Goal: Information Seeking & Learning: Check status

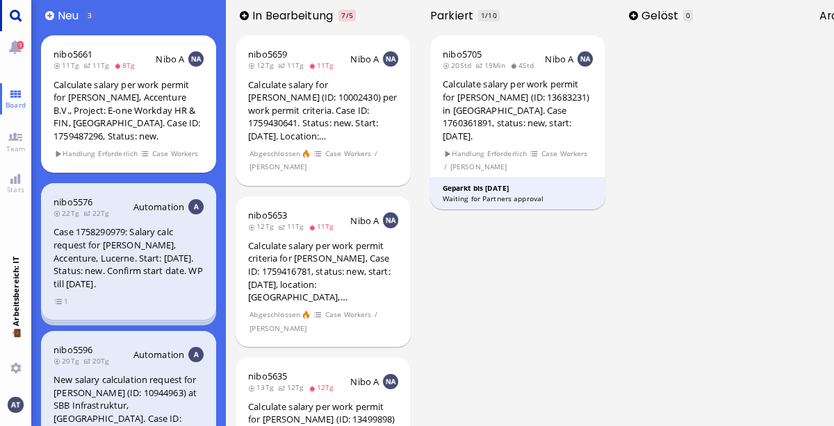
click at [12, 17] on link "Main menu" at bounding box center [15, 15] width 31 height 31
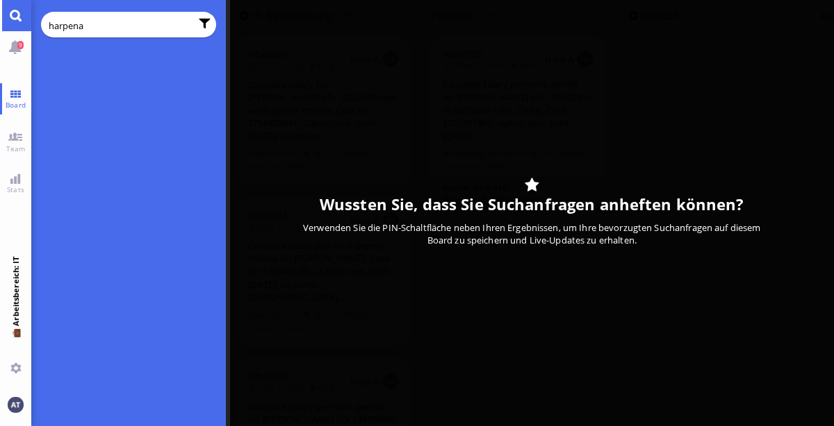
type input "harpenau"
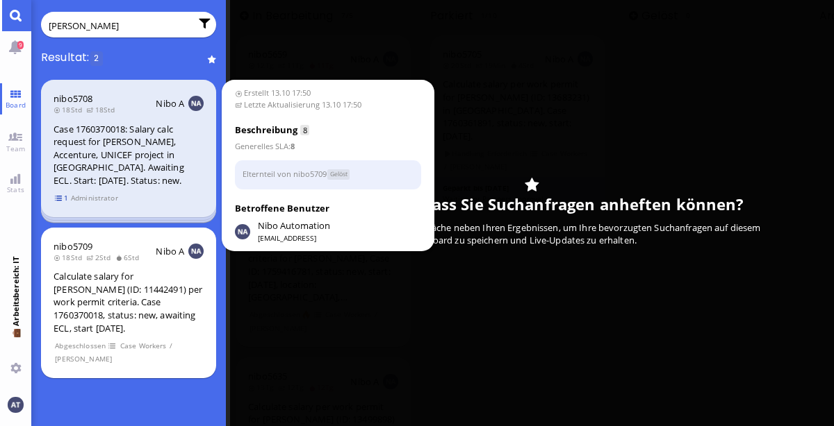
click at [59, 199] on span "1" at bounding box center [62, 198] width 14 height 12
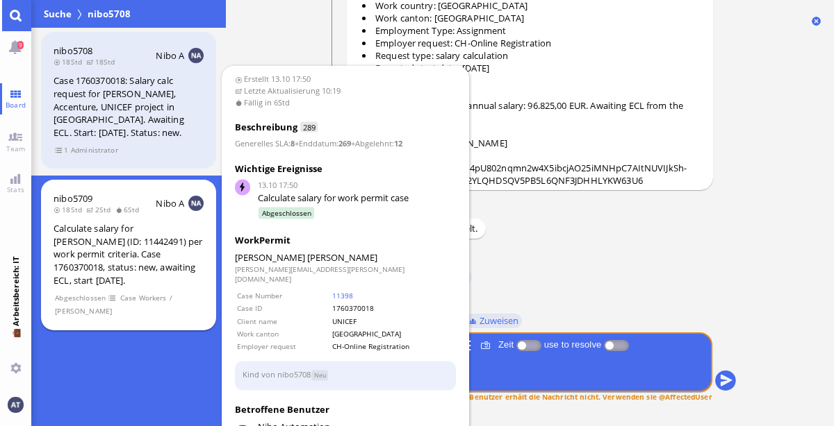
click at [175, 284] on div "Calculate salary for Thomas Harpenau (ID: 11442491) per work permit criteria. C…" at bounding box center [128, 254] width 150 height 65
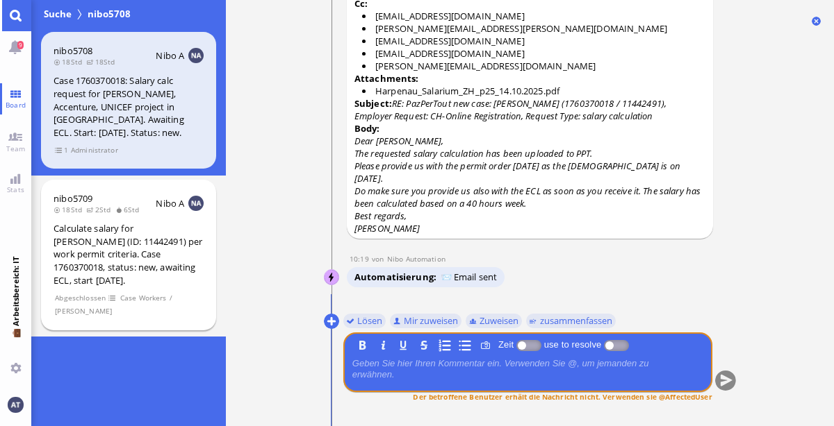
click at [176, 289] on div "nibo5709 18Std 2Std 6Std Nibo A Calculate salary for Thomas Harpenau (ID: 11442…" at bounding box center [128, 255] width 175 height 151
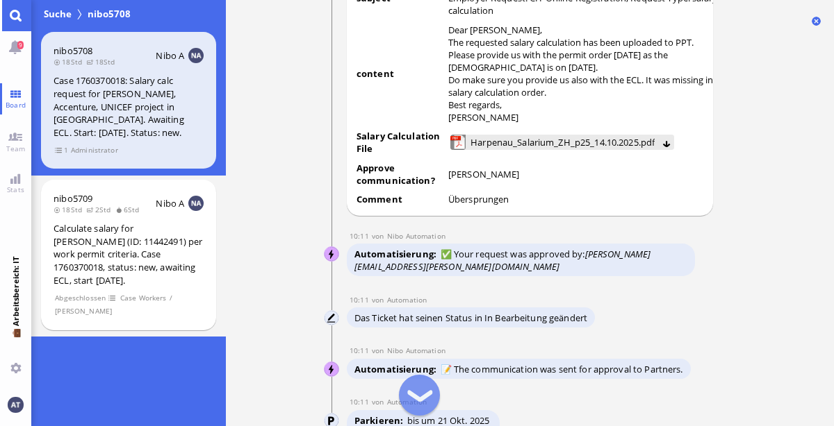
scroll to position [-1514, 0]
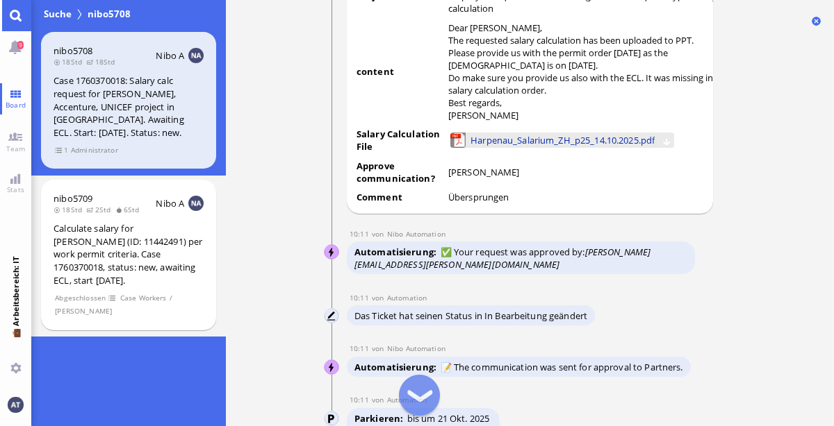
click at [608, 140] on span "Harpenau_Salarium_ZH_p25_14.10.2025.pdf" at bounding box center [562, 140] width 184 height 15
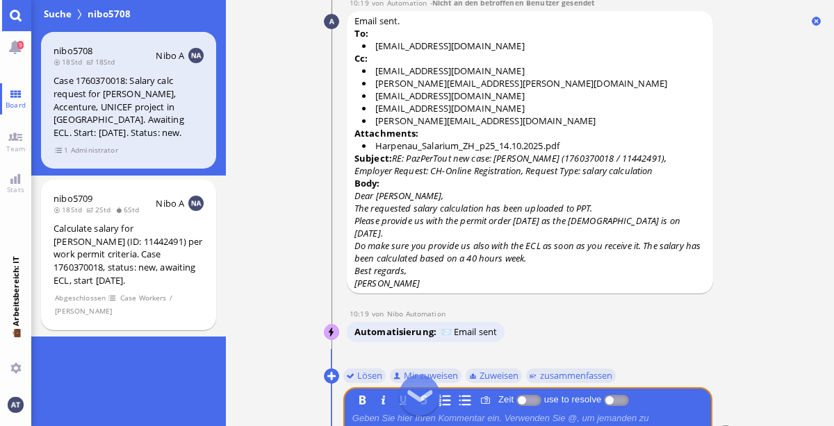
scroll to position [0, 0]
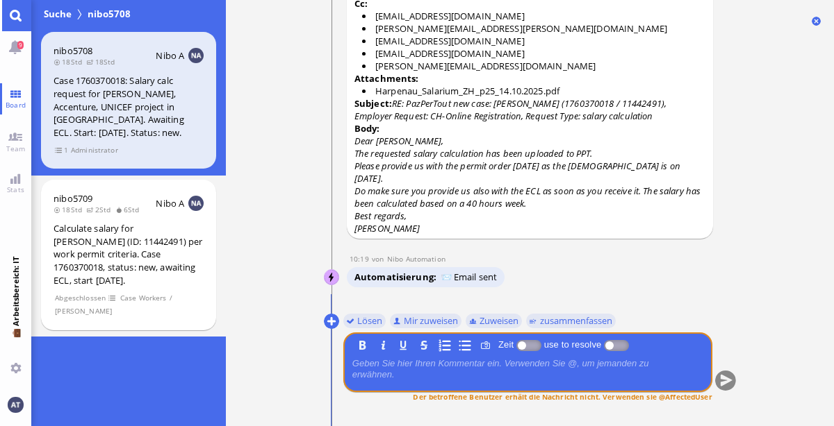
click at [21, 15] on link "Main menu" at bounding box center [15, 15] width 31 height 31
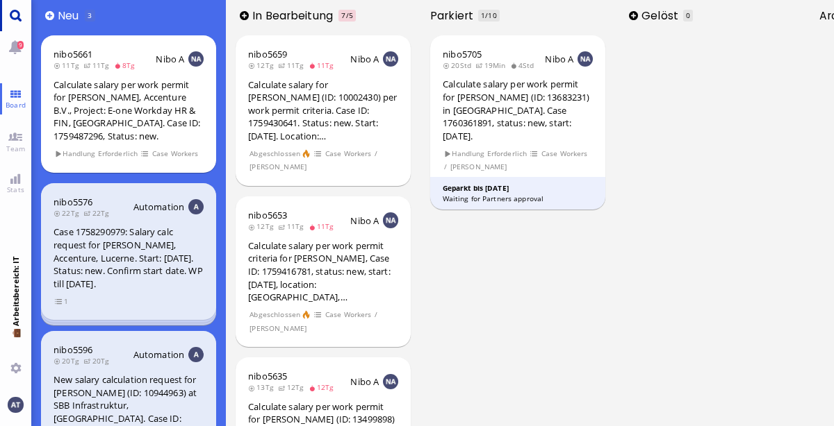
click at [13, 15] on link "Main menu" at bounding box center [15, 15] width 31 height 31
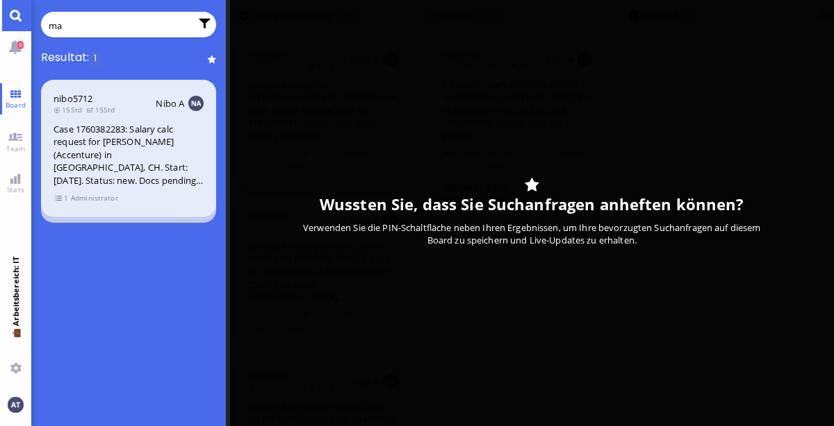
type input "m"
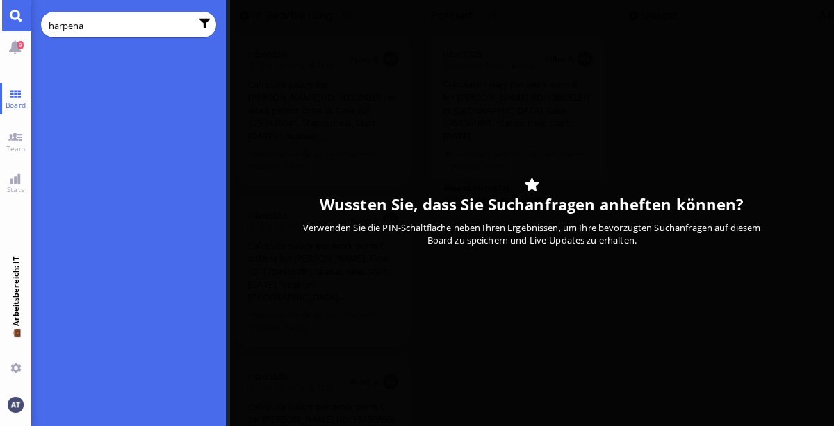
type input "harpenau"
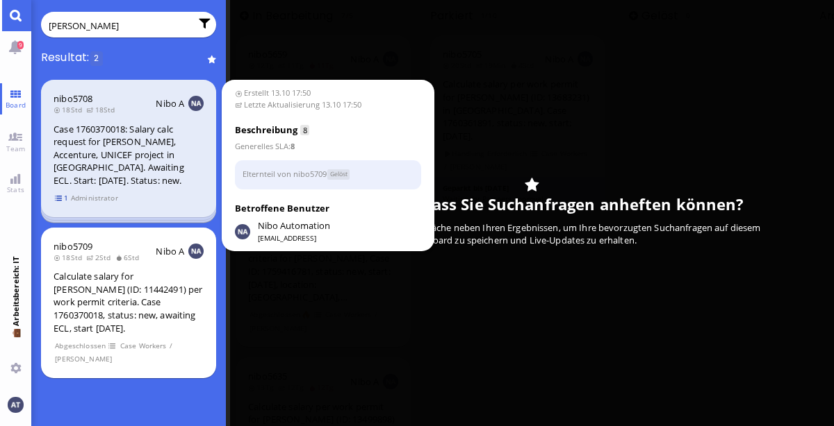
click at [58, 197] on span "1" at bounding box center [62, 198] width 14 height 12
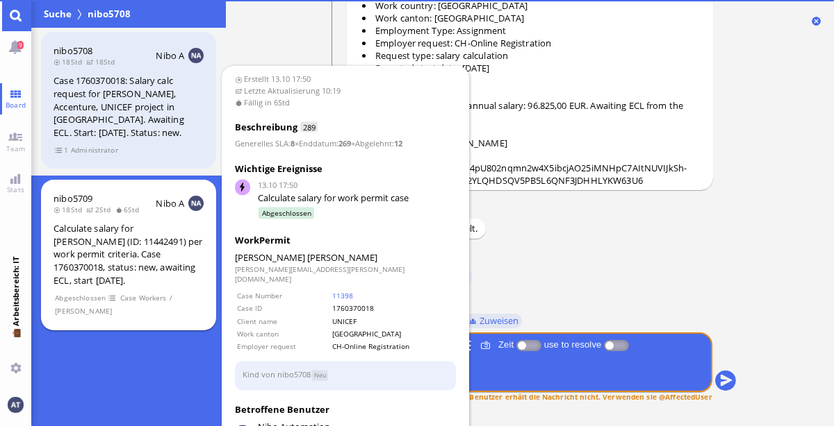
click at [155, 286] on div "Calculate salary for Thomas Harpenau (ID: 11442491) per work permit criteria. C…" at bounding box center [128, 254] width 150 height 65
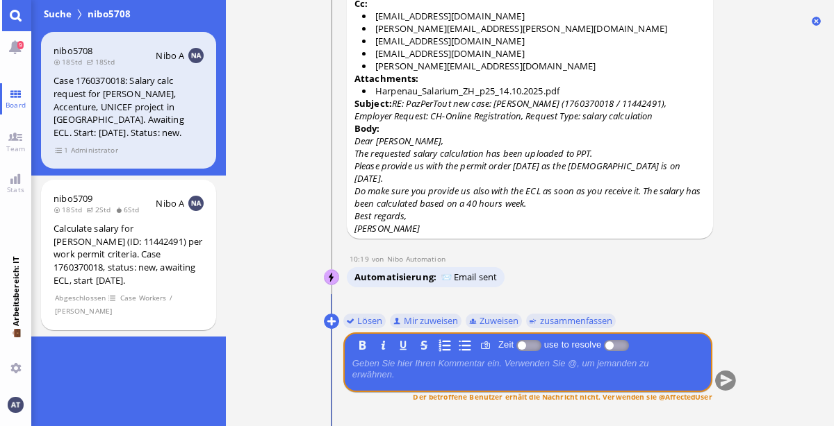
click at [26, 17] on link "Main menu" at bounding box center [15, 15] width 31 height 31
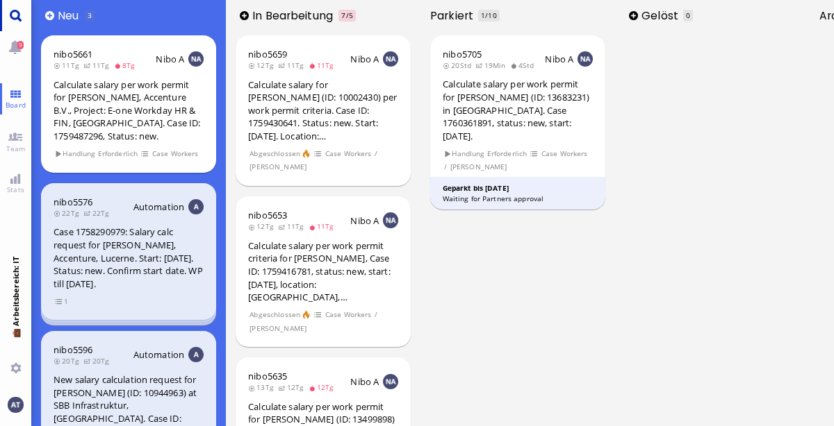
click at [12, 19] on link "Main menu" at bounding box center [15, 15] width 31 height 31
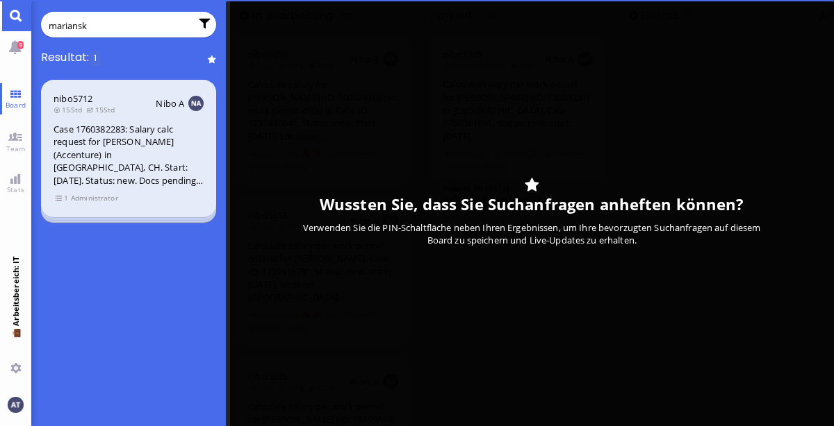
type input "marianski"
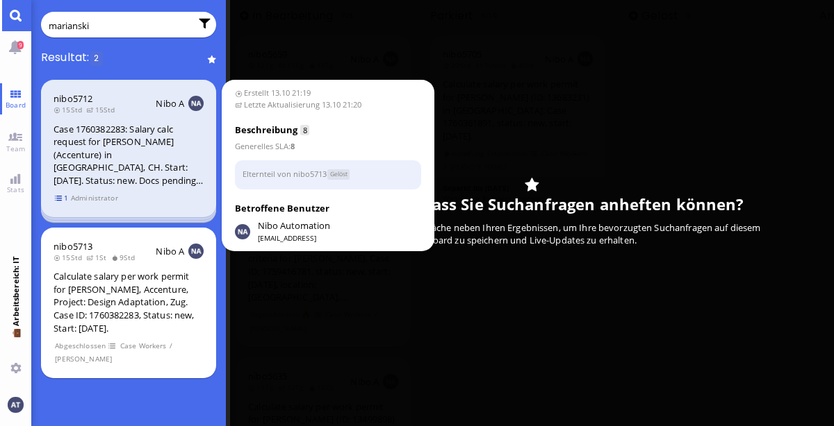
click at [60, 198] on span "1" at bounding box center [62, 198] width 14 height 12
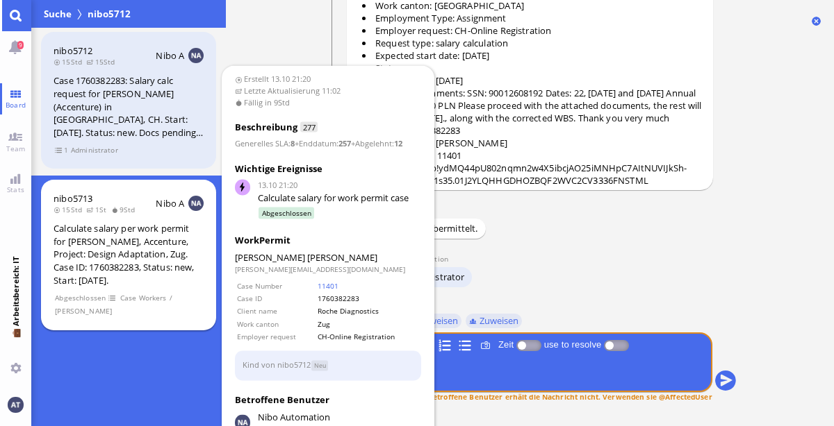
click at [174, 275] on div "Calculate salary per work permit for [PERSON_NAME], Accenture, Project: Design …" at bounding box center [128, 254] width 150 height 65
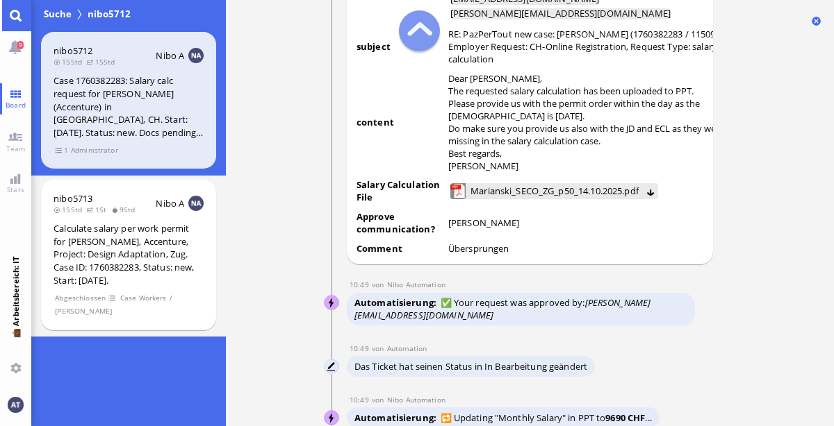
scroll to position [-904, 0]
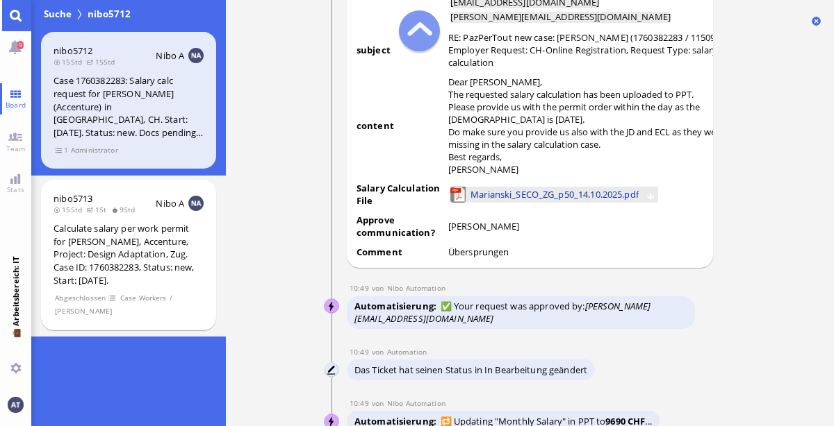
click at [589, 202] on span "Marianski_SECO_ZG_p50_14.10.2025.pdf" at bounding box center [554, 194] width 168 height 15
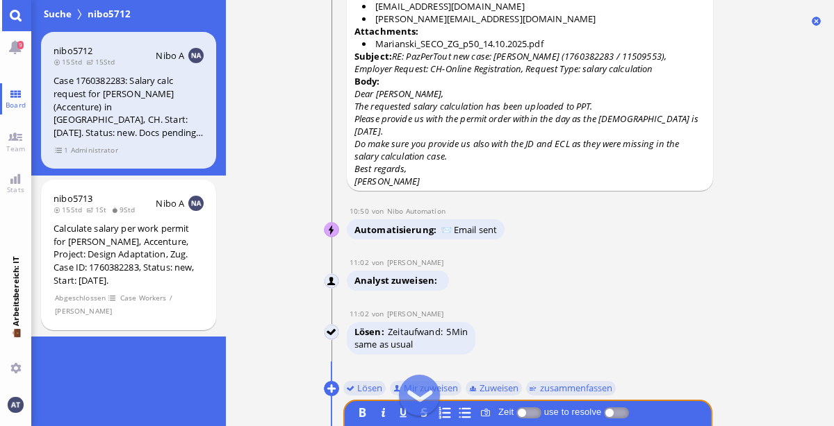
scroll to position [0, 0]
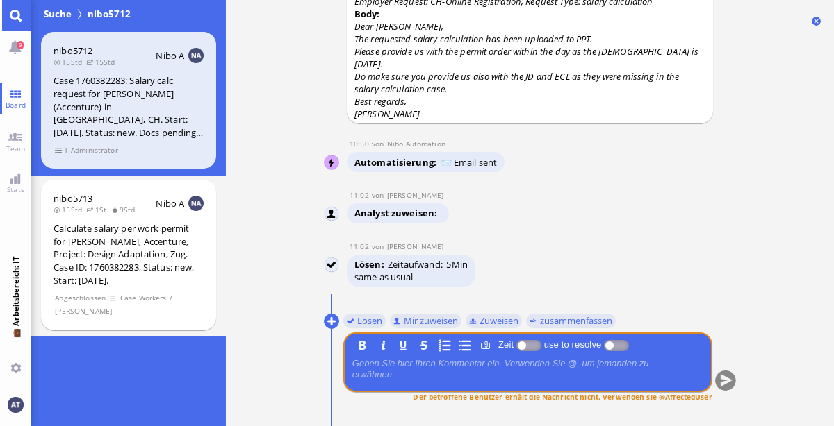
click at [22, 16] on link "Main menu" at bounding box center [15, 15] width 31 height 31
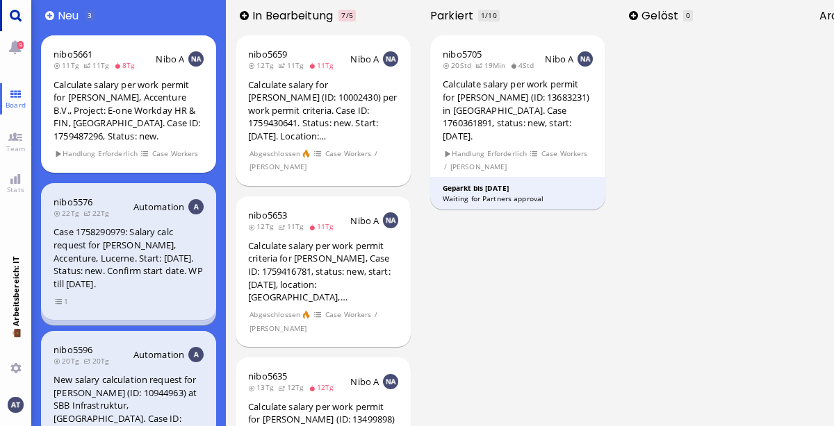
click at [5, 23] on link "Main menu" at bounding box center [15, 15] width 31 height 31
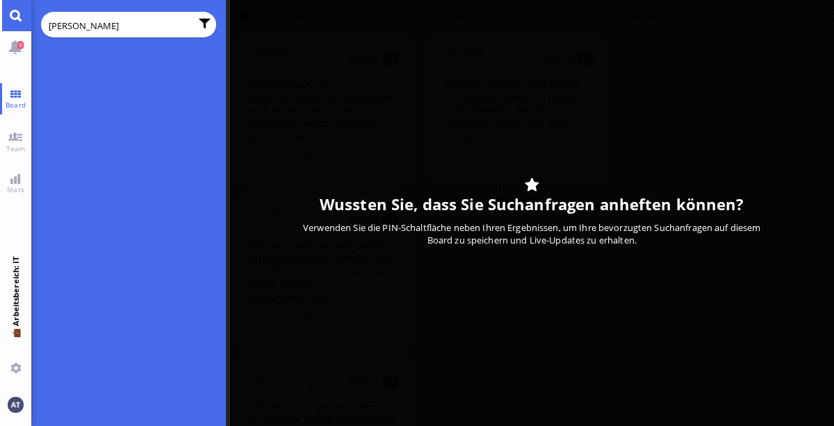
type input "griffin"
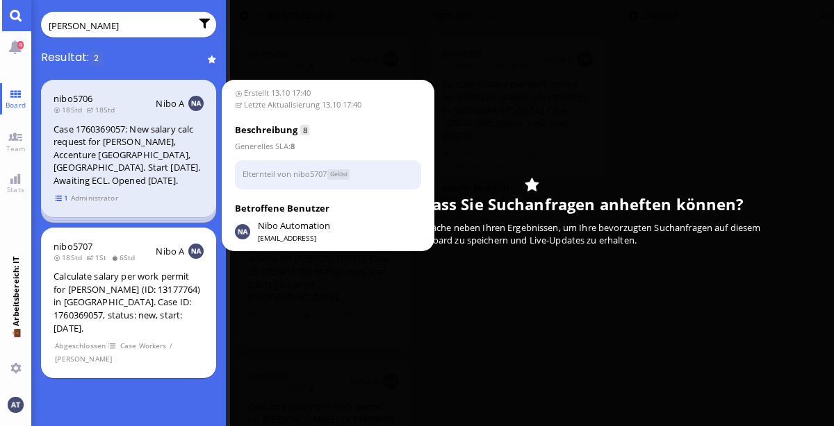
click at [58, 197] on span "1" at bounding box center [62, 198] width 14 height 12
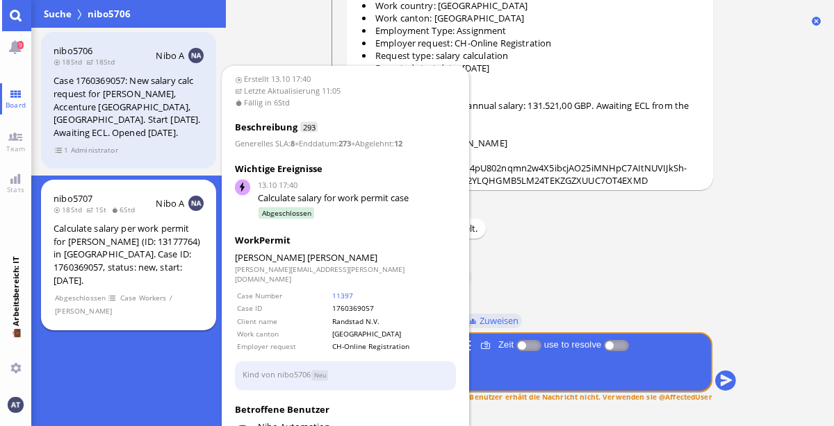
click at [191, 253] on div "Calculate salary per work permit for Alexander Griffin (ID: 13177764) in Zurich…" at bounding box center [128, 254] width 150 height 65
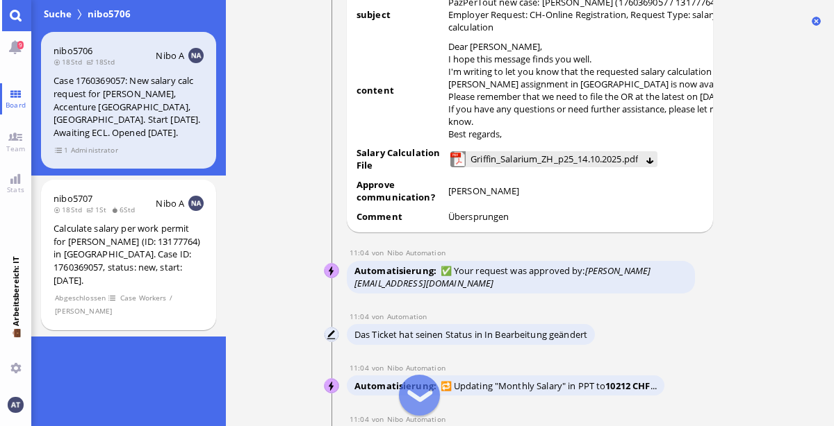
scroll to position [-821, 0]
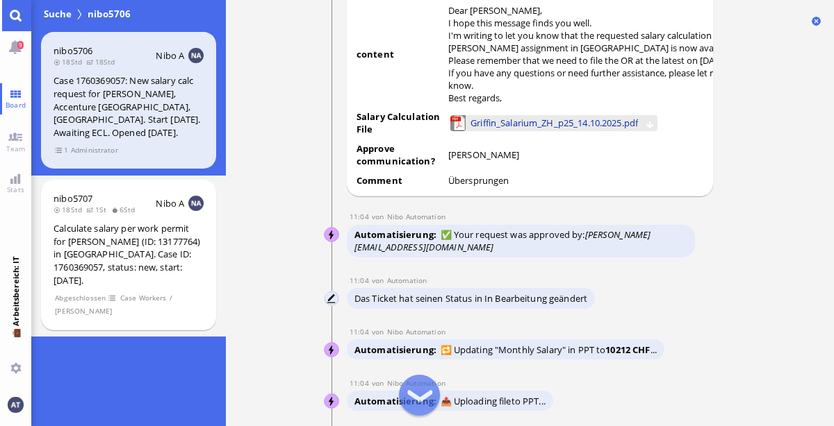
click at [548, 117] on span "Griffin_Salarium_ZH_p25_14.10.2025.pdf" at bounding box center [553, 122] width 167 height 15
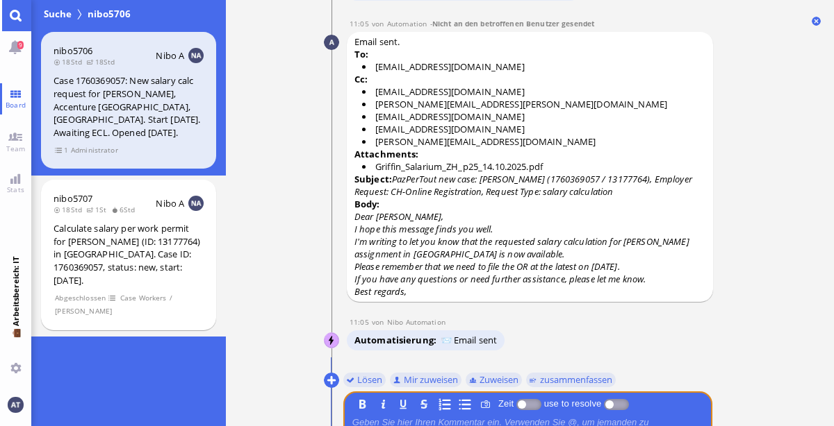
scroll to position [0, 0]
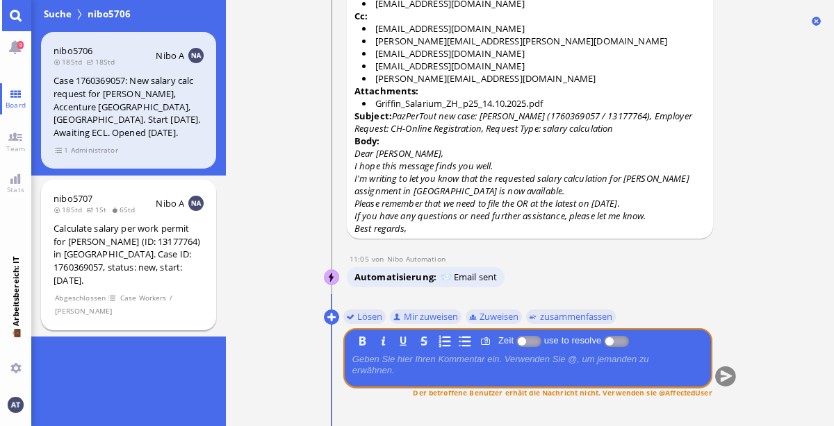
click at [195, 258] on div "Calculate salary per work permit for Alexander Griffin (ID: 13177764) in Zurich…" at bounding box center [128, 254] width 150 height 65
click at [14, 20] on link "Main menu" at bounding box center [15, 15] width 31 height 31
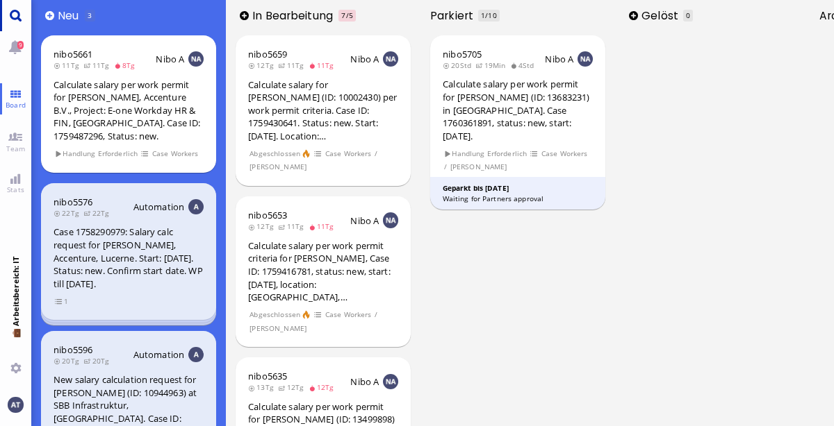
click at [14, 20] on link "Main menu" at bounding box center [15, 15] width 31 height 31
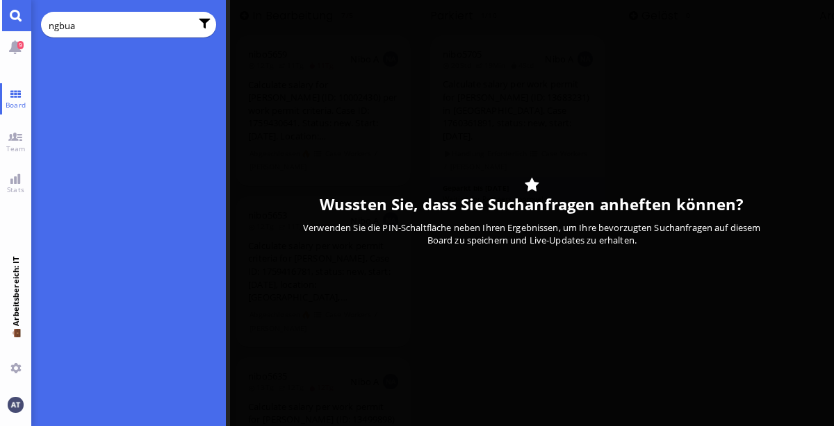
type input "ngbua"
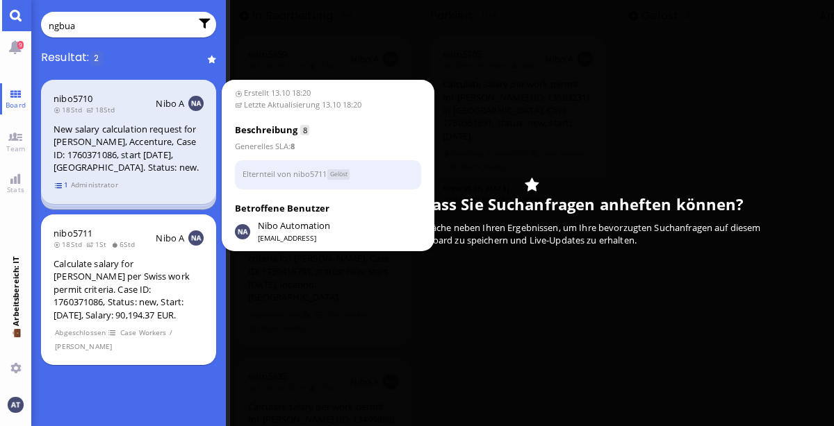
click at [57, 187] on span "1" at bounding box center [62, 185] width 14 height 12
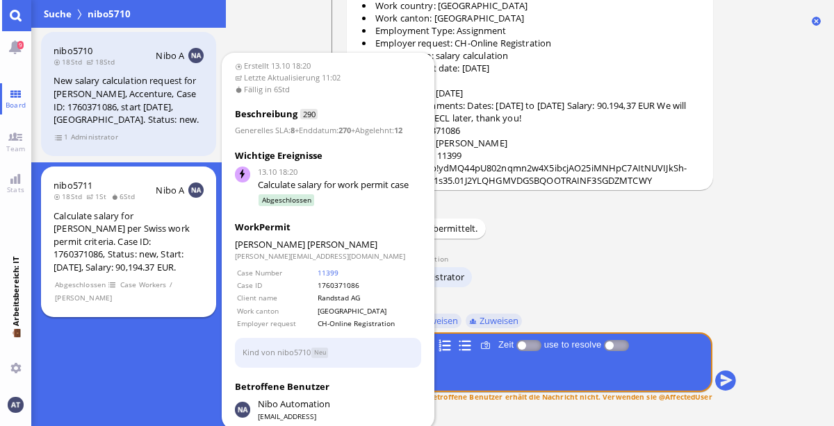
click at [167, 247] on div "Calculate salary for Kevin Ngbua Mbongu per Swiss work permit criteria. Case ID…" at bounding box center [128, 242] width 150 height 65
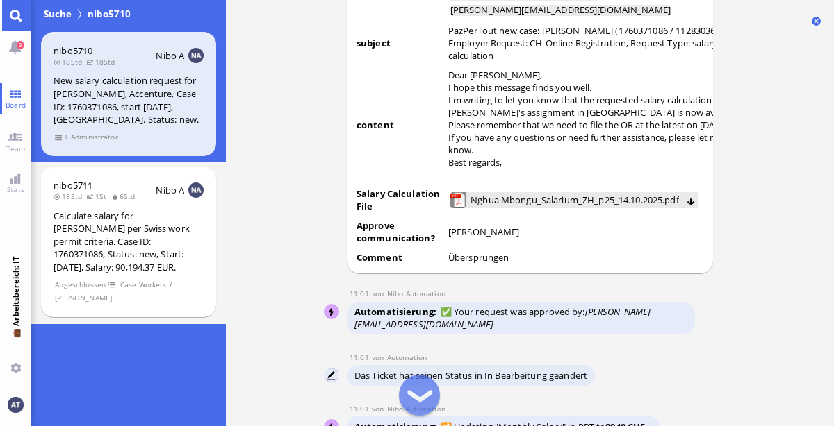
scroll to position [-908, 0]
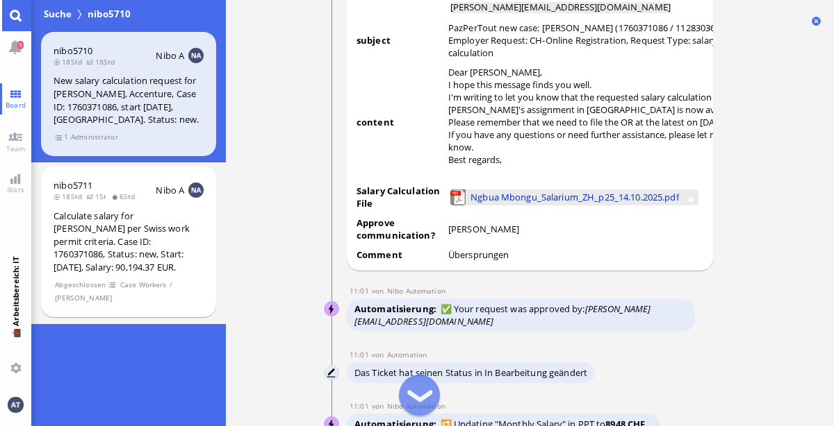
click at [565, 190] on span "Ngbua Mbongu_Salarium_ZH_p25_14.10.2025.pdf" at bounding box center [574, 197] width 208 height 15
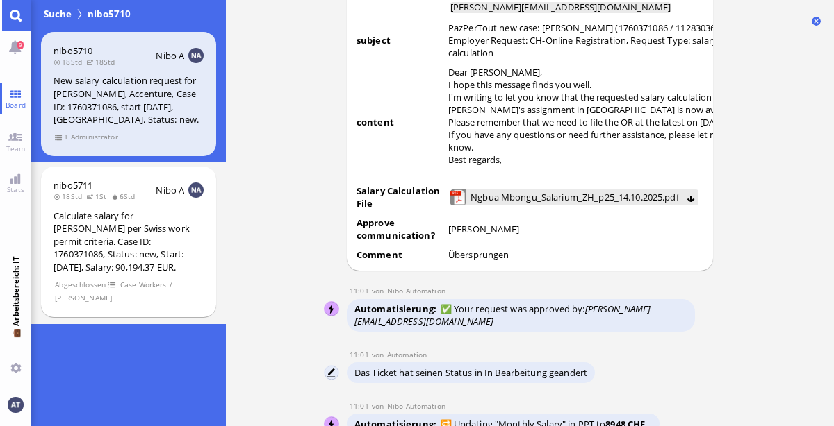
click at [20, 15] on link "Main menu" at bounding box center [15, 15] width 31 height 31
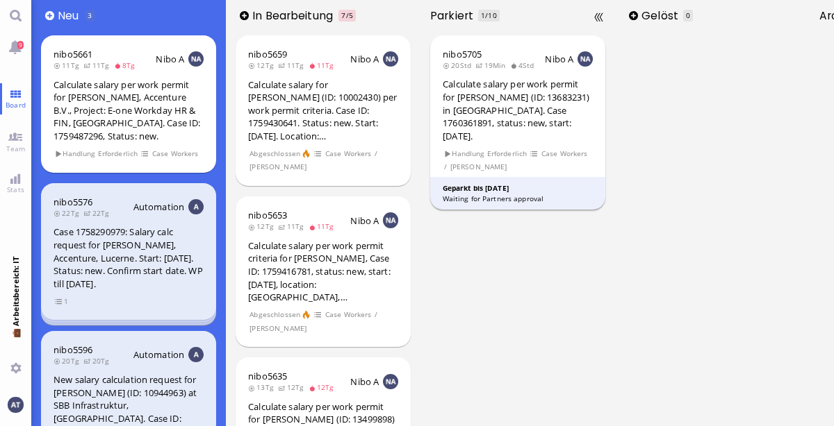
click at [503, 113] on div "Calculate salary per work permit for [PERSON_NAME] (ID: 13683231) in [GEOGRAPHI…" at bounding box center [517, 110] width 150 height 65
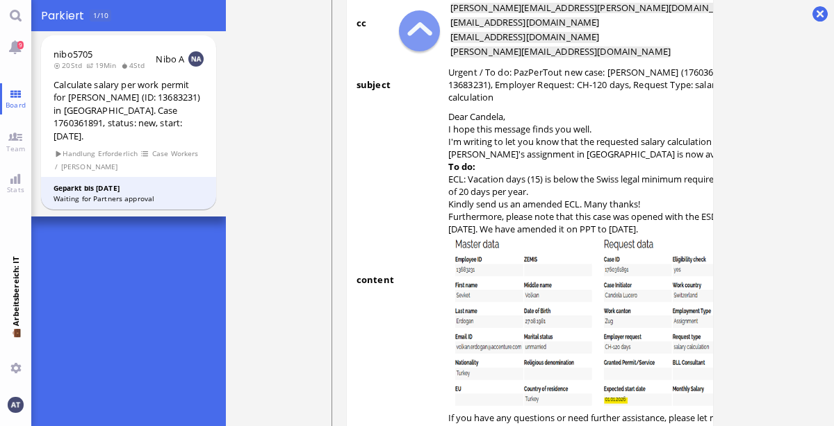
scroll to position [-1307, 0]
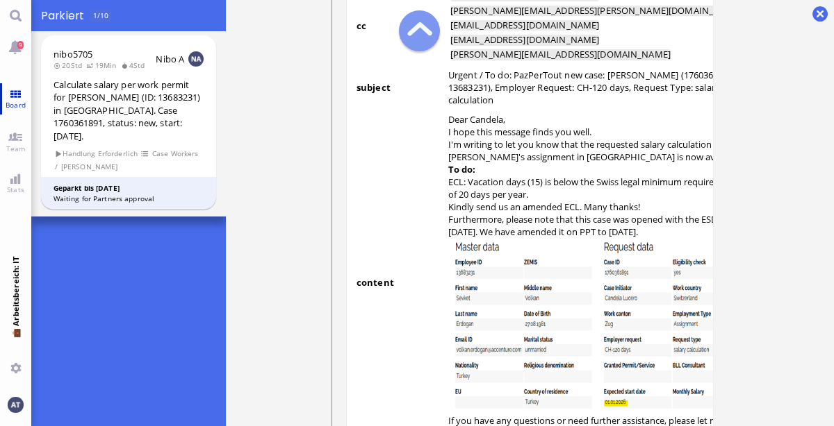
click at [15, 110] on link "Board" at bounding box center [15, 98] width 31 height 31
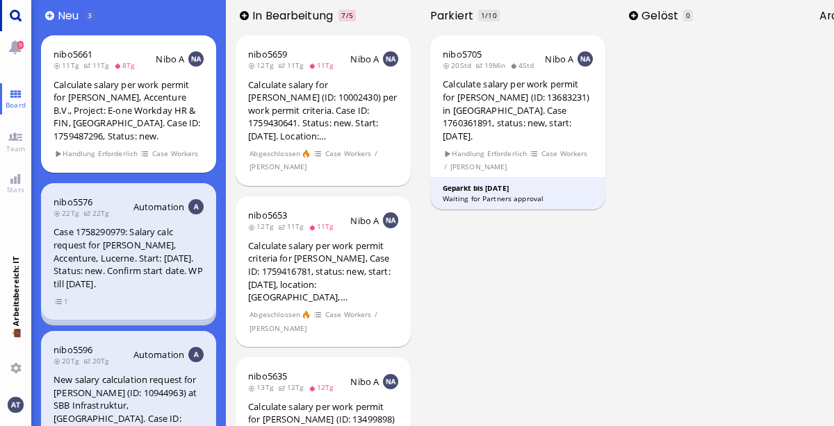
click at [24, 22] on link "Main menu" at bounding box center [15, 15] width 31 height 31
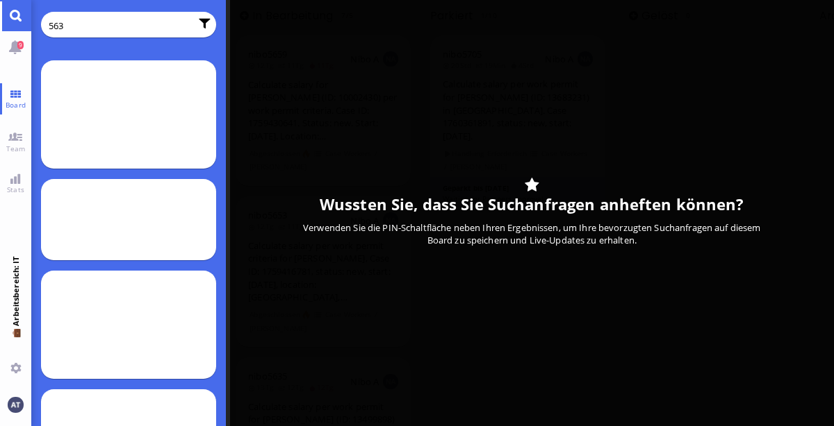
type input "5633"
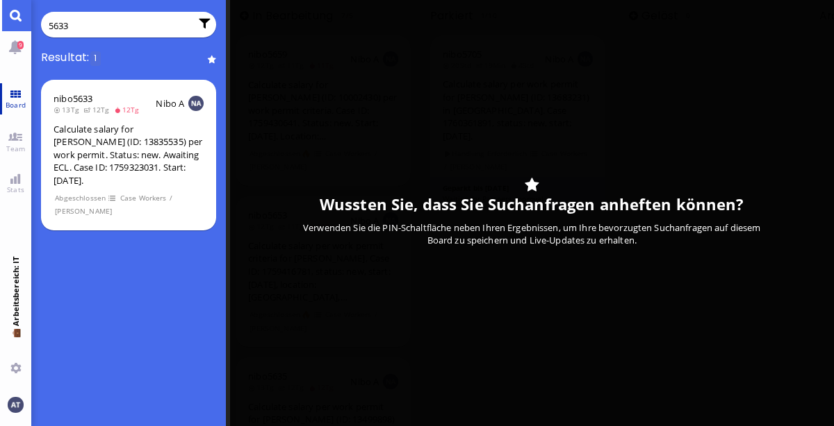
click at [17, 97] on link "Board" at bounding box center [15, 98] width 31 height 31
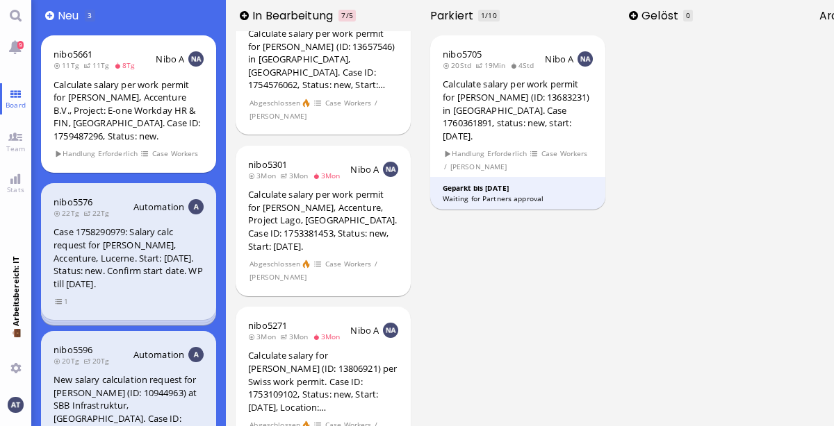
scroll to position [725, 0]
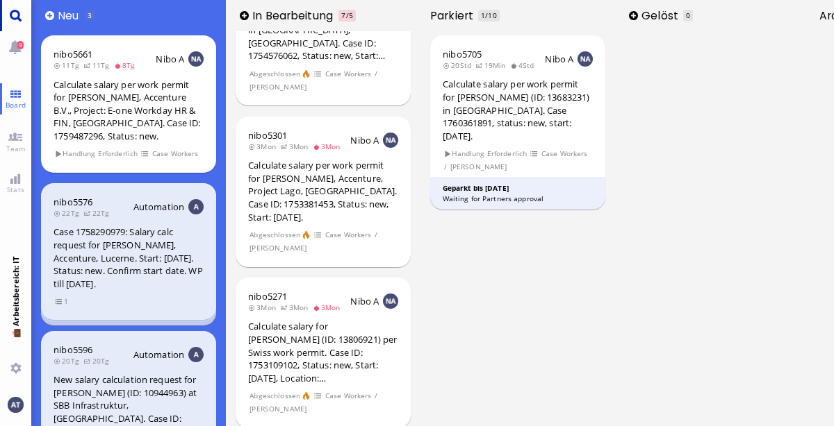
click at [13, 17] on link "Main menu" at bounding box center [15, 15] width 31 height 31
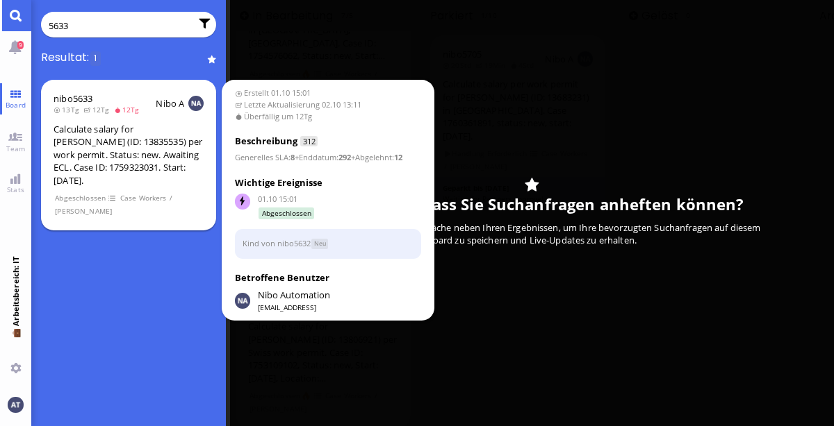
type input "5633"
click at [112, 175] on div "nibo5633 13Tg 12Tg 12Tg Nibo A Calculate salary for Emese Juhász (ID: 13835535)…" at bounding box center [128, 155] width 175 height 151
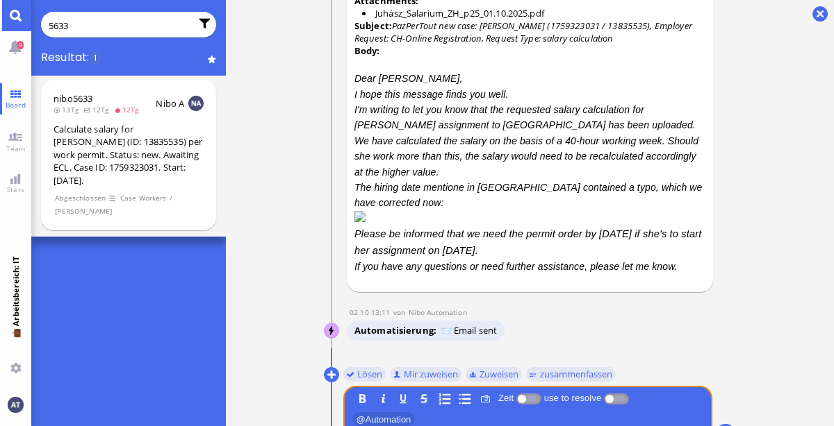
scroll to position [0, 0]
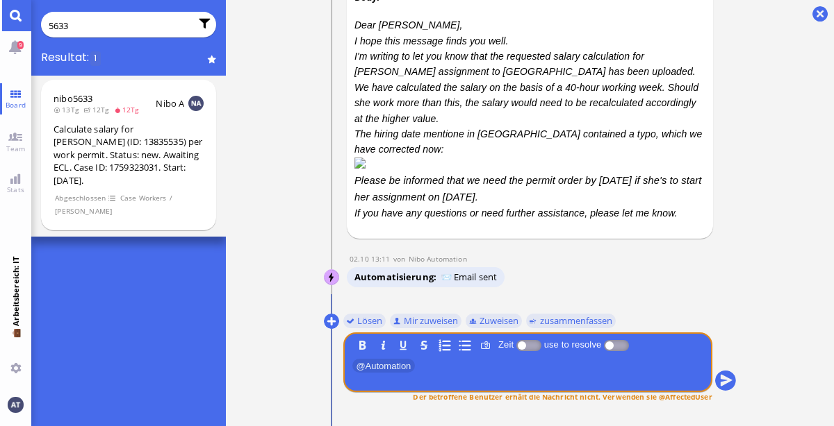
click at [11, 21] on link "Main menu" at bounding box center [15, 15] width 31 height 31
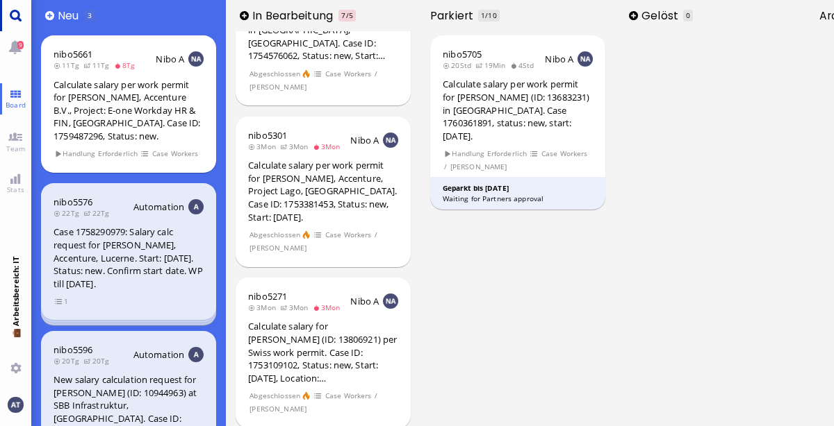
click at [11, 21] on link "Main menu" at bounding box center [15, 15] width 31 height 31
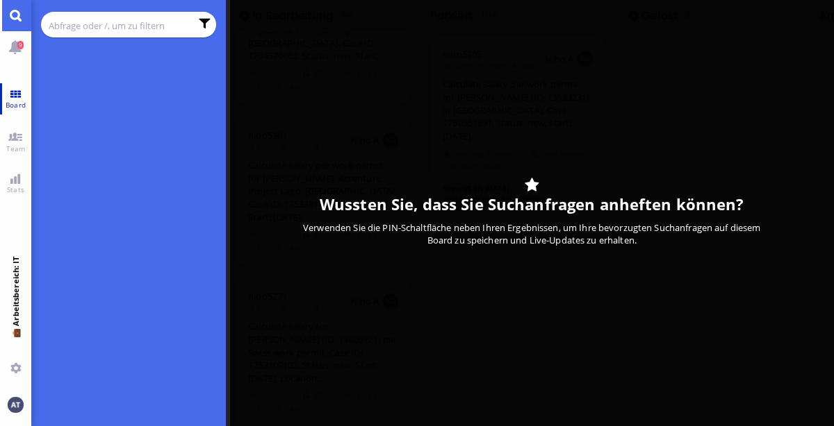
click at [17, 95] on link "Board" at bounding box center [15, 98] width 31 height 31
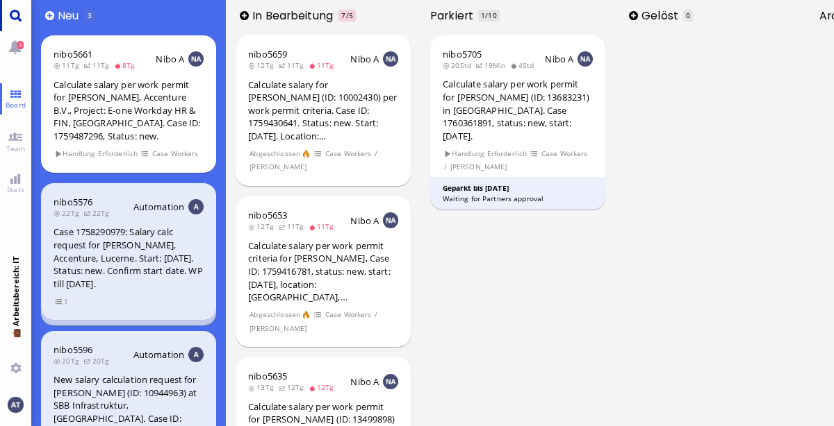
click at [20, 23] on link "Main menu" at bounding box center [15, 15] width 31 height 31
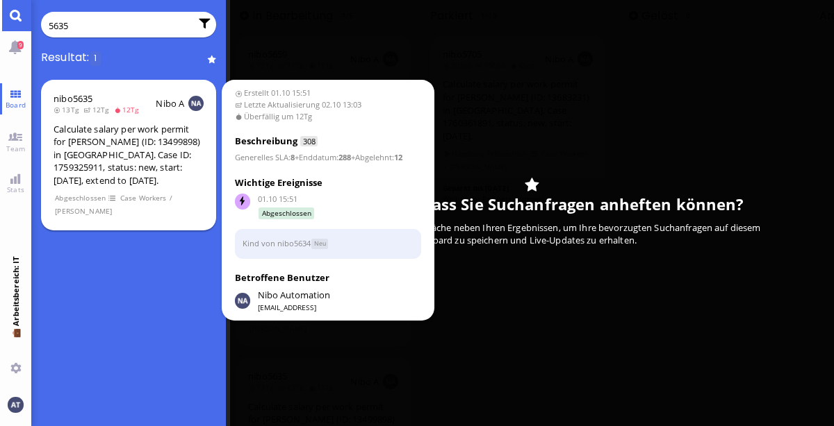
type input "5635"
click at [133, 174] on div "Calculate salary per work permit for [PERSON_NAME] (ID: 13499898) in [GEOGRAPHI…" at bounding box center [128, 155] width 150 height 65
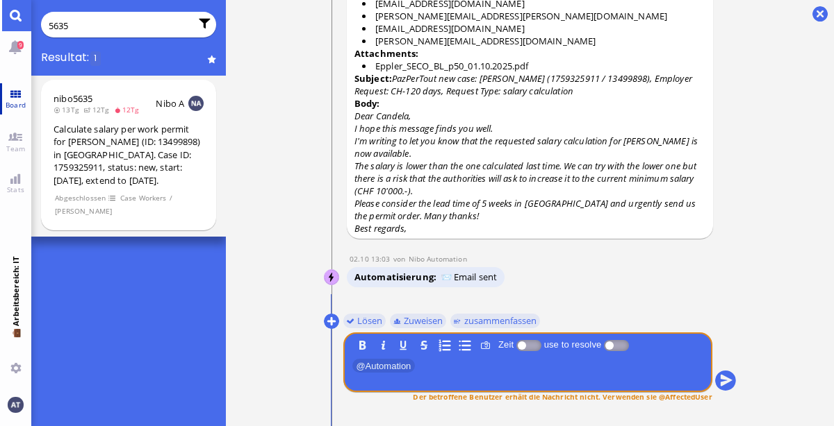
click at [13, 93] on link "Board" at bounding box center [15, 98] width 31 height 31
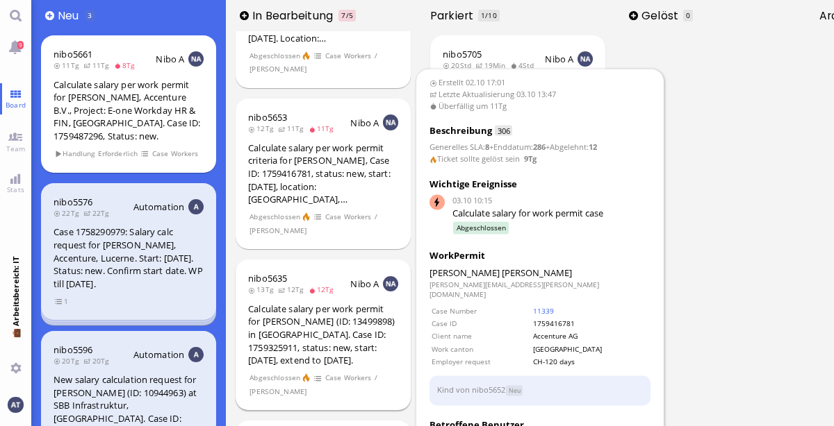
scroll to position [127, 0]
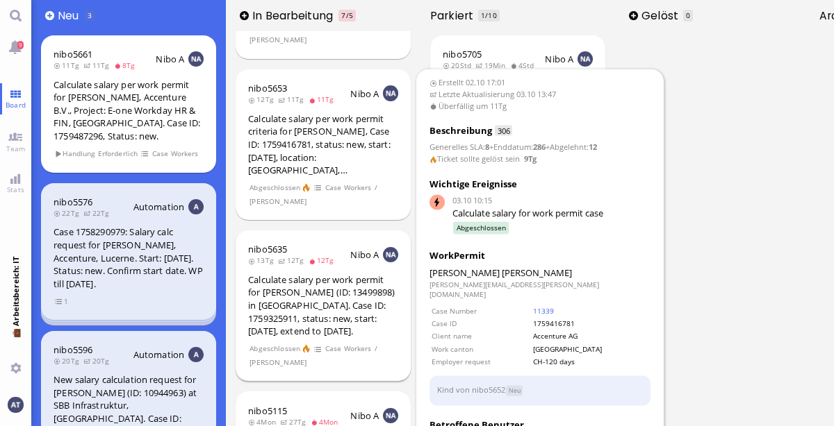
click at [301, 279] on div "Calculate salary per work permit for [PERSON_NAME] (ID: 13499898) in [GEOGRAPHI…" at bounding box center [323, 306] width 150 height 65
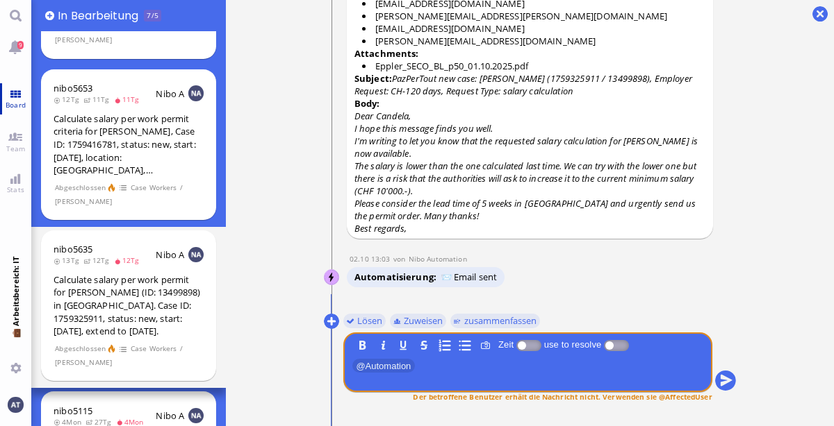
click at [15, 103] on span "Board" at bounding box center [15, 105] width 27 height 10
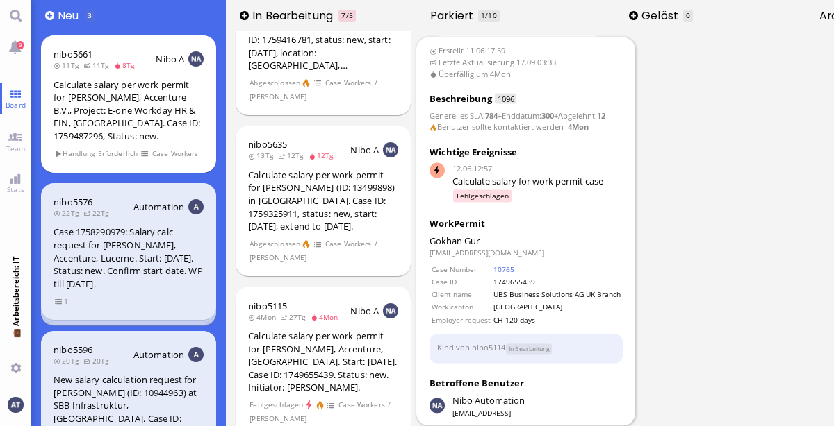
scroll to position [229, 0]
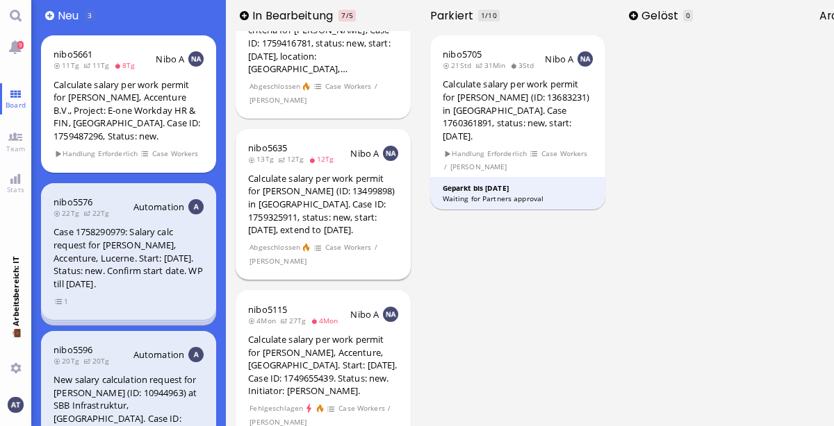
click at [344, 185] on div "Calculate salary per work permit for [PERSON_NAME] (ID: 13499898) in [GEOGRAPHI…" at bounding box center [323, 204] width 150 height 65
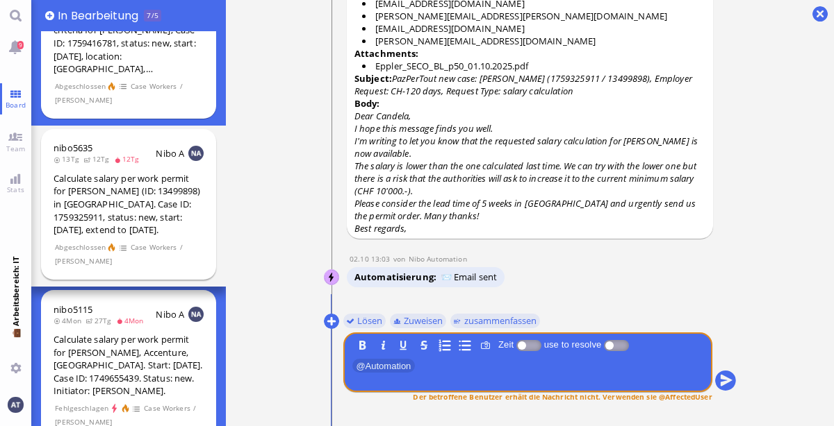
click at [167, 240] on section "Abgeschlossen Case Workers / [PERSON_NAME]" at bounding box center [128, 253] width 150 height 27
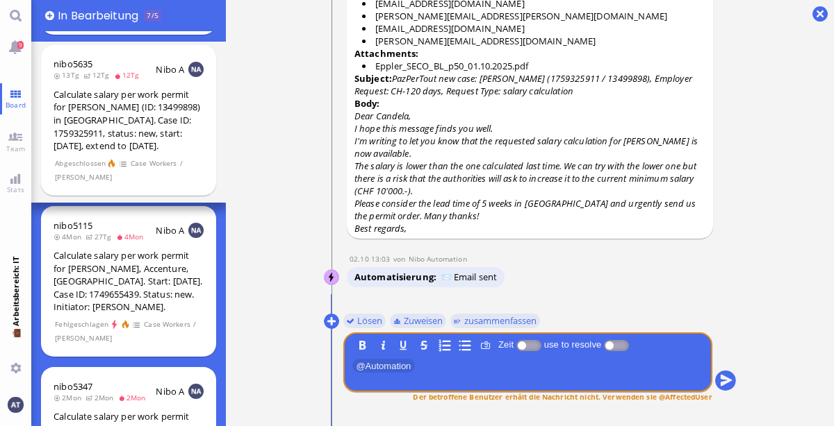
click at [272, 216] on ticket "01.10 15:51 von Automation Automation Calculate eligible salary for work permit…" at bounding box center [530, 213] width 608 height 426
click at [16, 91] on link "Board" at bounding box center [15, 98] width 31 height 31
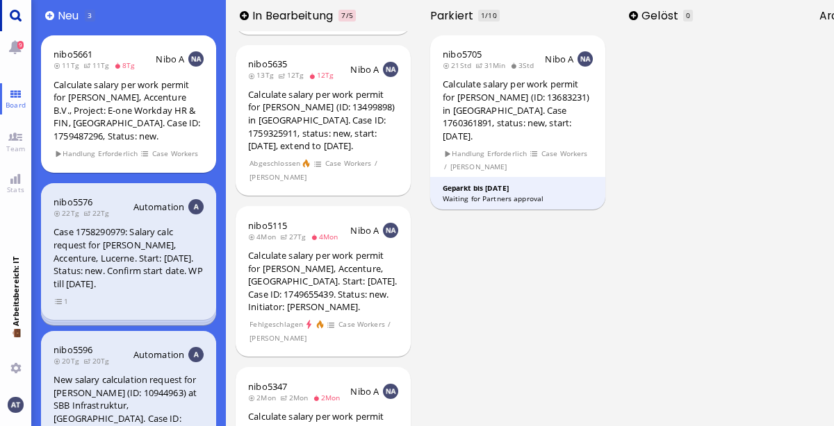
click at [21, 11] on link "Main menu" at bounding box center [15, 15] width 31 height 31
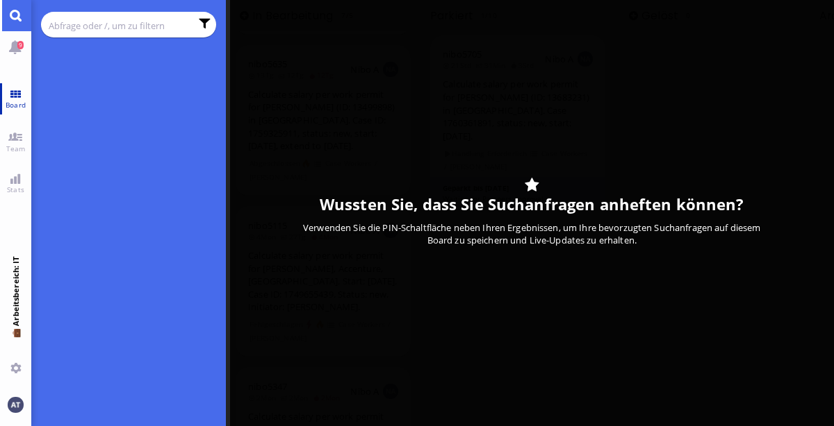
click at [12, 105] on span "Board" at bounding box center [15, 105] width 27 height 10
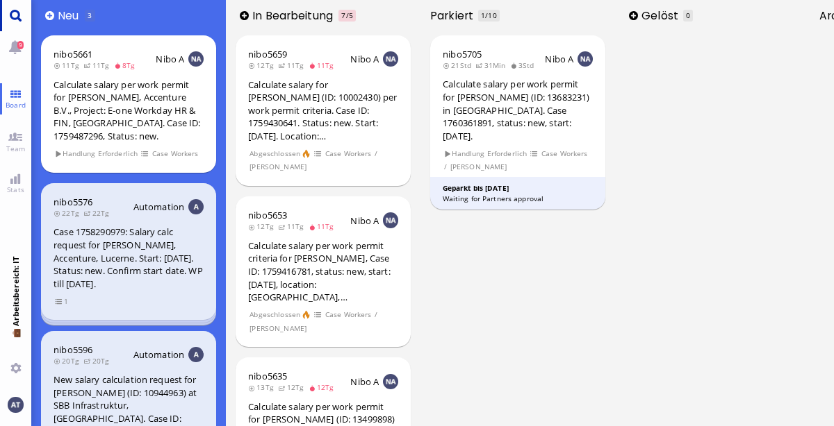
click at [22, 22] on link "Main menu" at bounding box center [15, 15] width 31 height 31
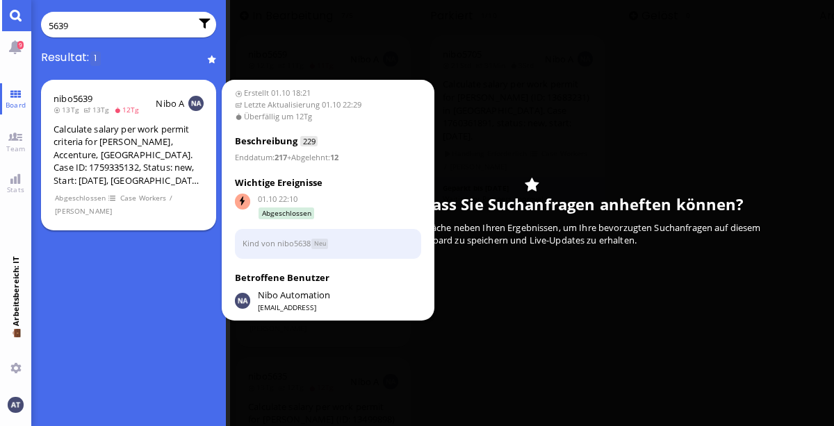
click at [185, 153] on div "Calculate salary per work permit criteria for [PERSON_NAME], Accenture, [GEOGRA…" at bounding box center [128, 155] width 150 height 65
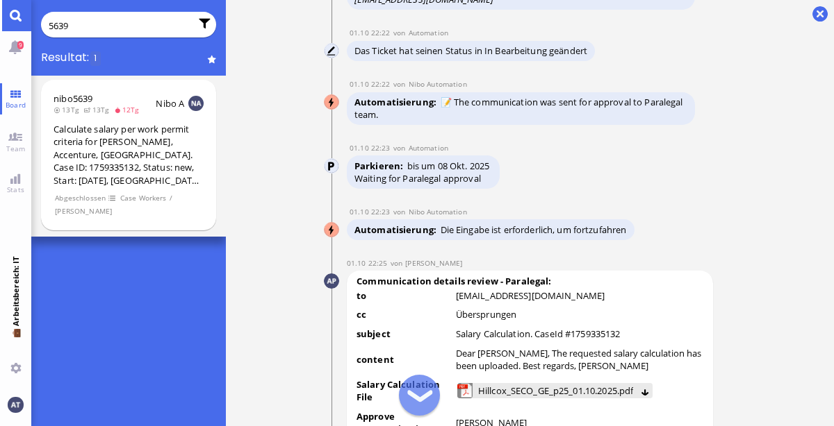
scroll to position [-1041, 0]
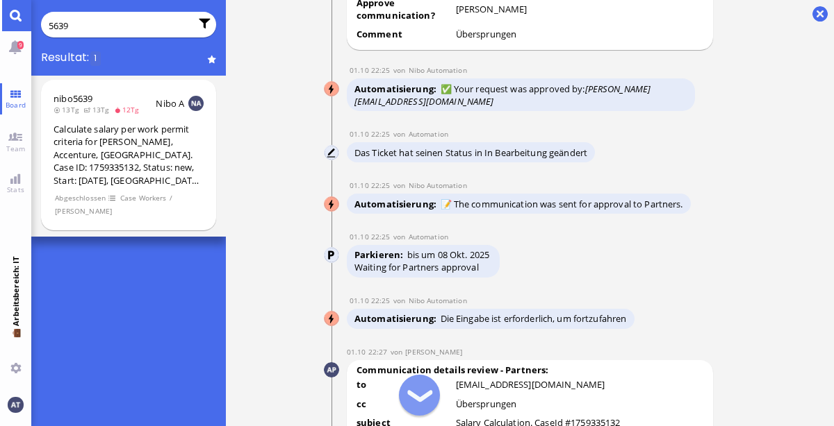
click at [107, 25] on input "5639" at bounding box center [120, 25] width 142 height 15
type input "5"
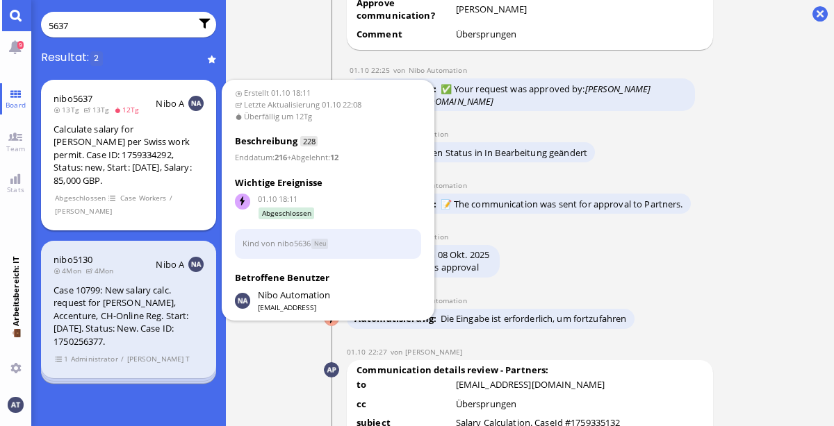
click at [175, 167] on div "Calculate salary for [PERSON_NAME] per Swiss work permit. Case ID: 1759334292, …" at bounding box center [128, 155] width 150 height 65
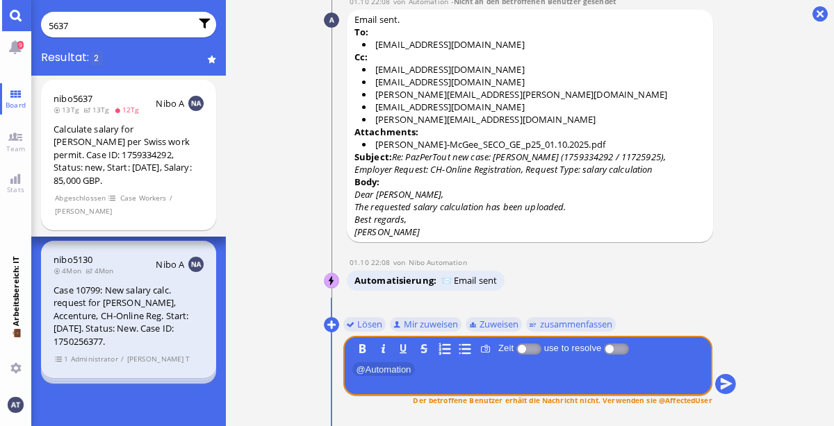
scroll to position [0, 0]
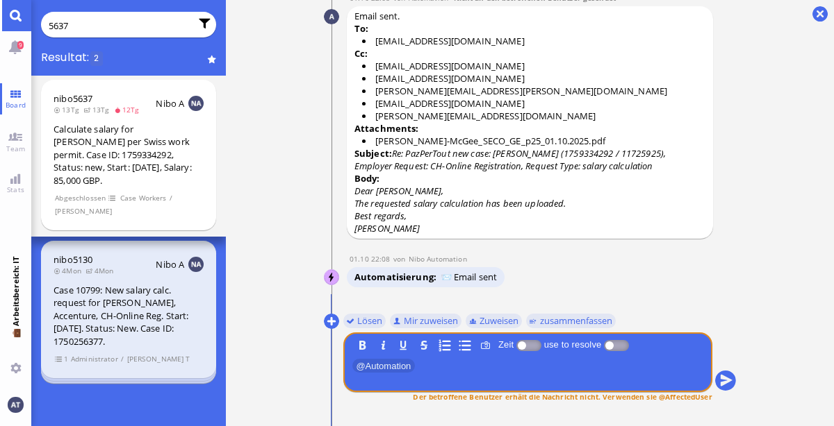
click at [126, 32] on input "5637" at bounding box center [120, 25] width 142 height 15
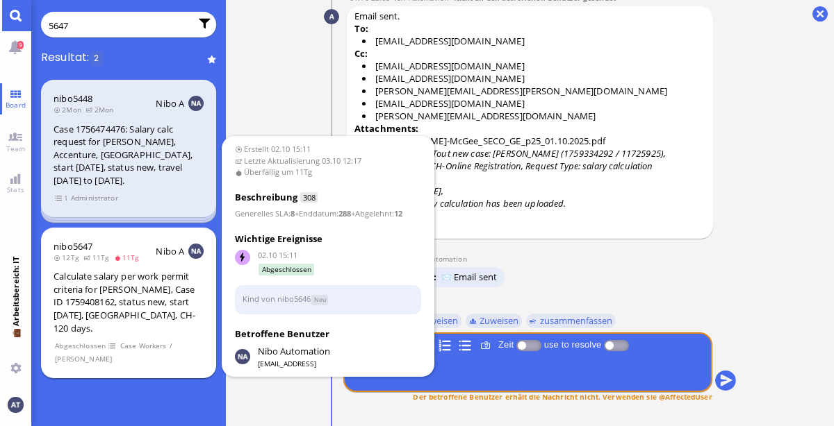
click at [108, 319] on div "Calculate salary per work permit criteria for [PERSON_NAME], Case ID 1759408162…" at bounding box center [128, 302] width 150 height 65
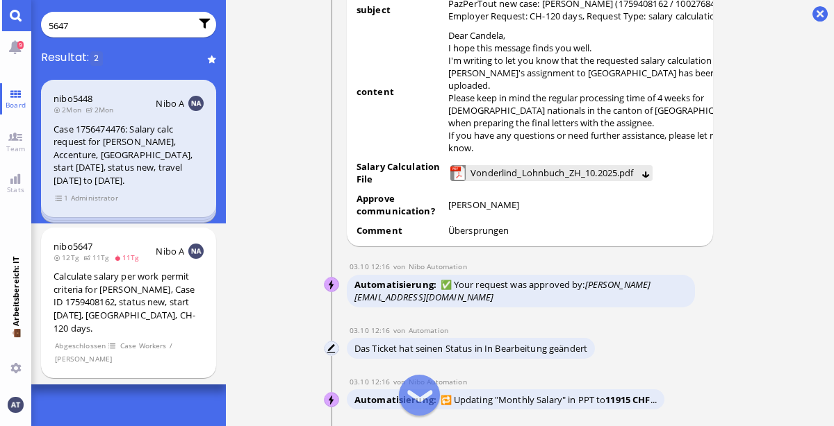
scroll to position [-845, 0]
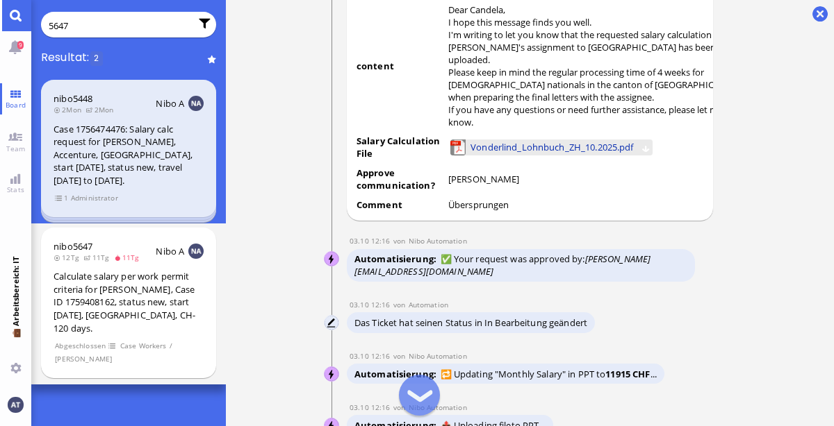
click at [549, 155] on span "Vonderlind_Lohnbuch_ZH_10.2025.pdf" at bounding box center [551, 147] width 163 height 15
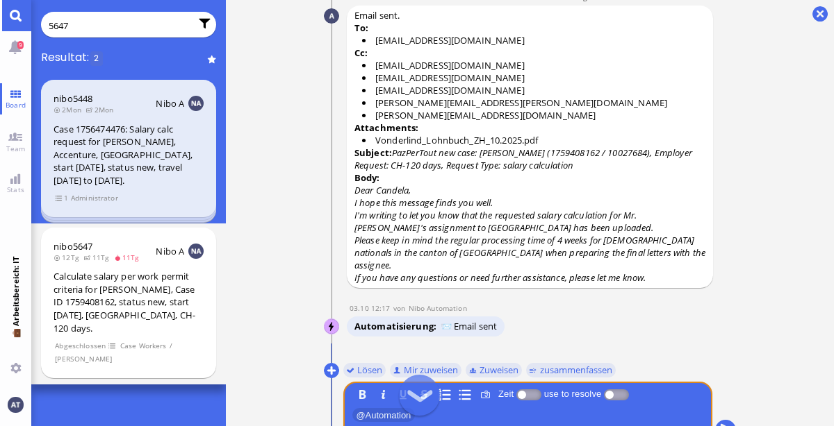
scroll to position [0, 0]
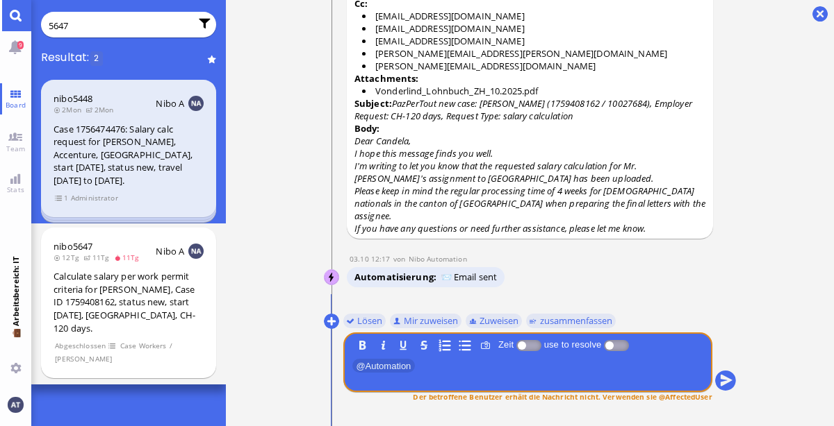
click at [110, 27] on input "5647" at bounding box center [120, 25] width 142 height 15
type input "5"
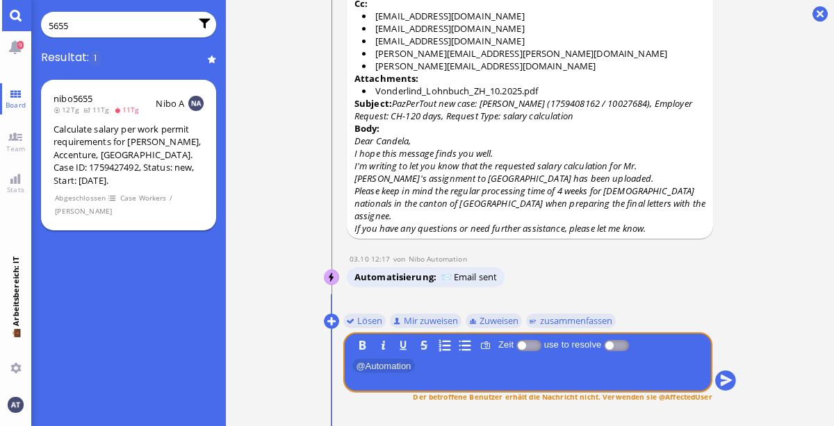
click at [169, 163] on div "Calculate salary per work permit requirements for [PERSON_NAME], Accenture, [GE…" at bounding box center [128, 155] width 150 height 65
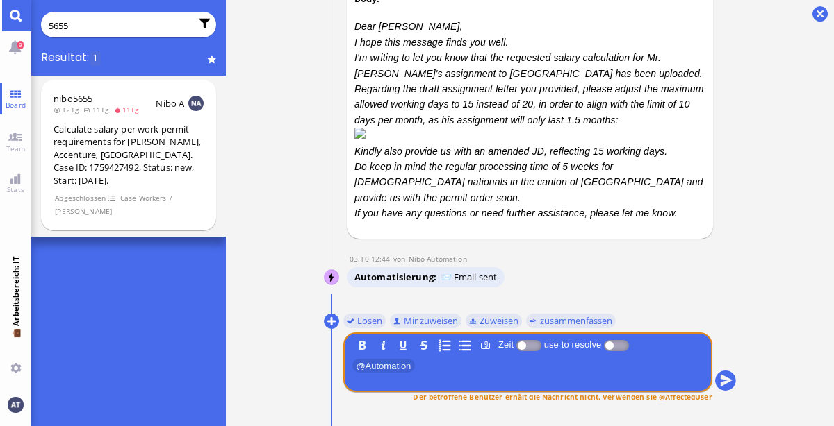
click at [133, 26] on input "5655" at bounding box center [120, 25] width 142 height 15
type input "5"
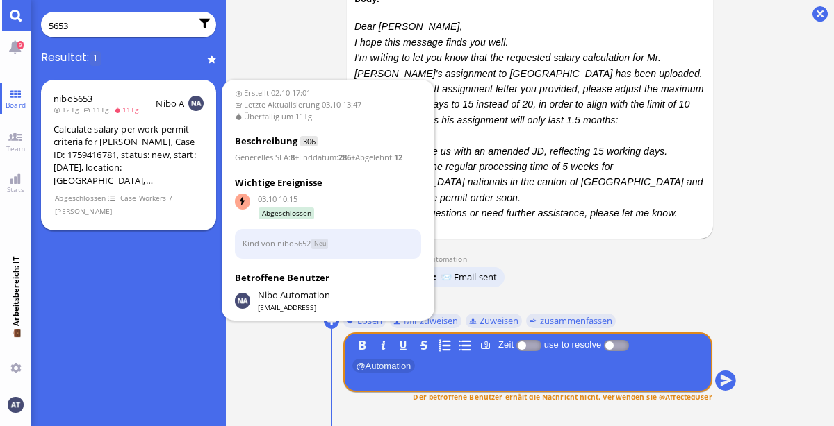
click at [155, 191] on section "Abgeschlossen Case Workers / [PERSON_NAME]" at bounding box center [128, 204] width 150 height 27
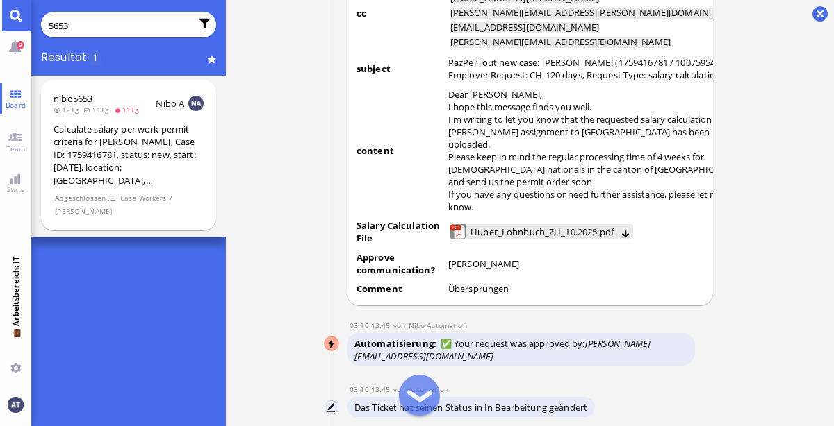
scroll to position [-800, 0]
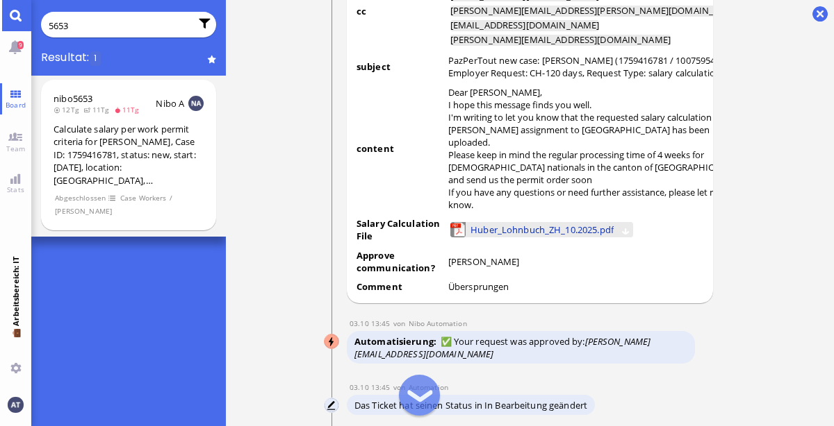
click at [519, 222] on span "Huber_Lohnbuch_ZH_10.2025.pdf" at bounding box center [541, 229] width 143 height 15
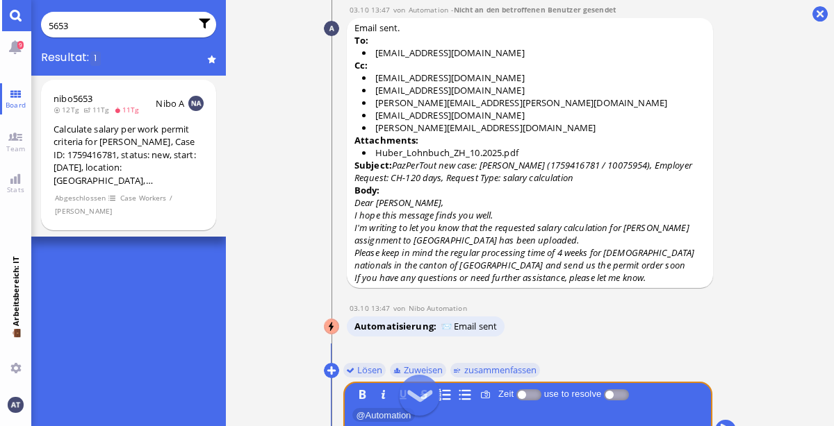
scroll to position [0, 0]
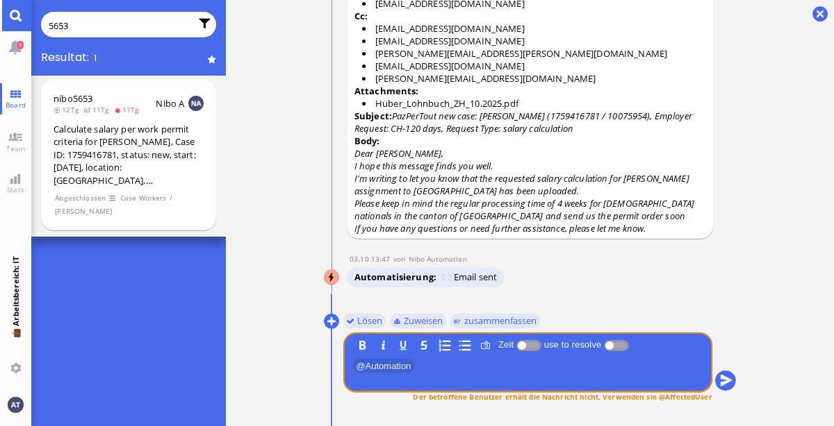
click at [109, 32] on input "5653" at bounding box center [120, 25] width 142 height 15
type input "5"
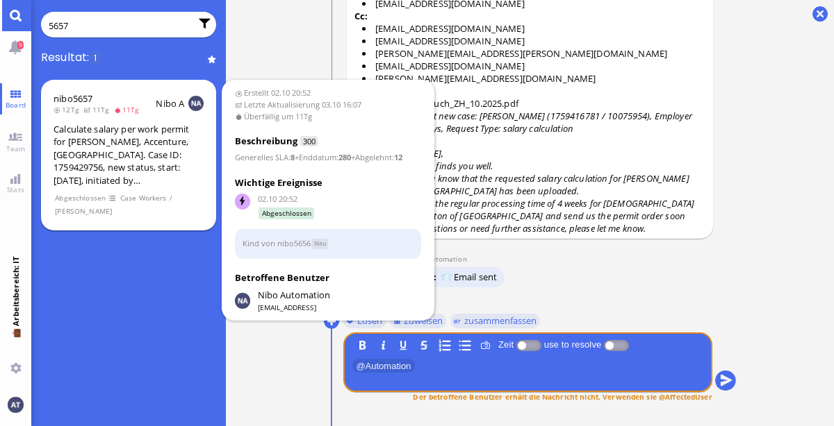
click at [169, 175] on div "Calculate salary per work permit for [PERSON_NAME], Accenture, [GEOGRAPHIC_DATA…" at bounding box center [128, 155] width 150 height 65
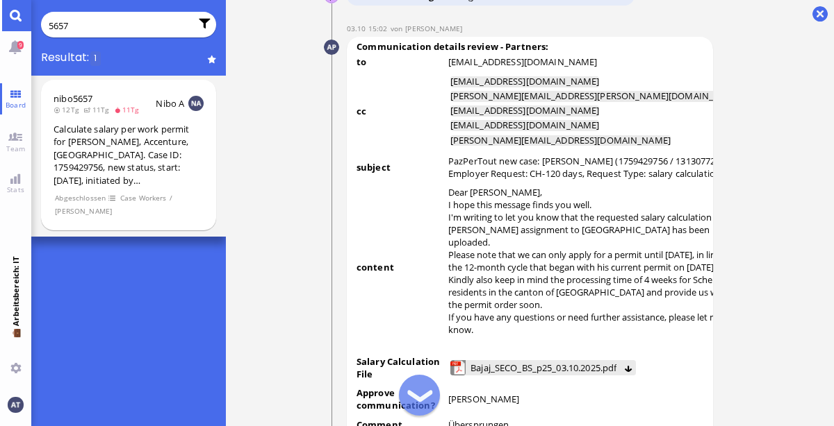
scroll to position [-935, 0]
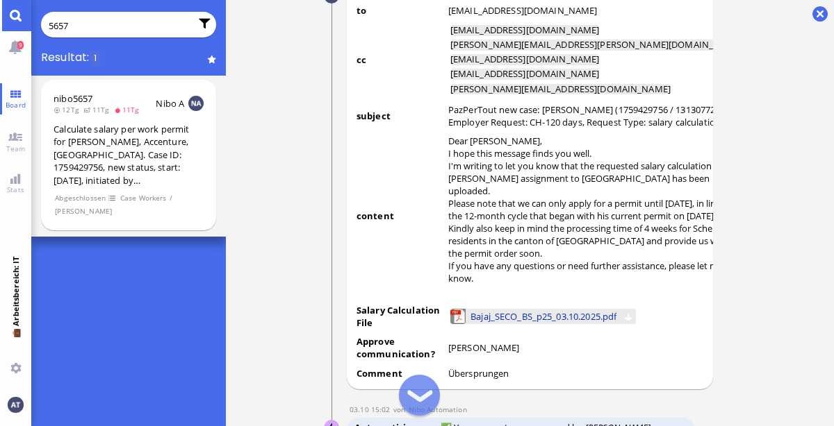
click at [506, 313] on span "Bajaj_SECO_BS_p25_03.10.2025.pdf" at bounding box center [543, 316] width 146 height 15
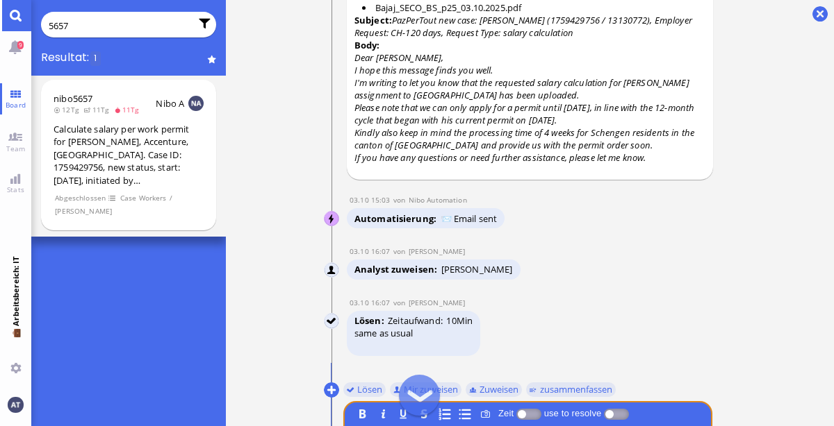
scroll to position [0, 0]
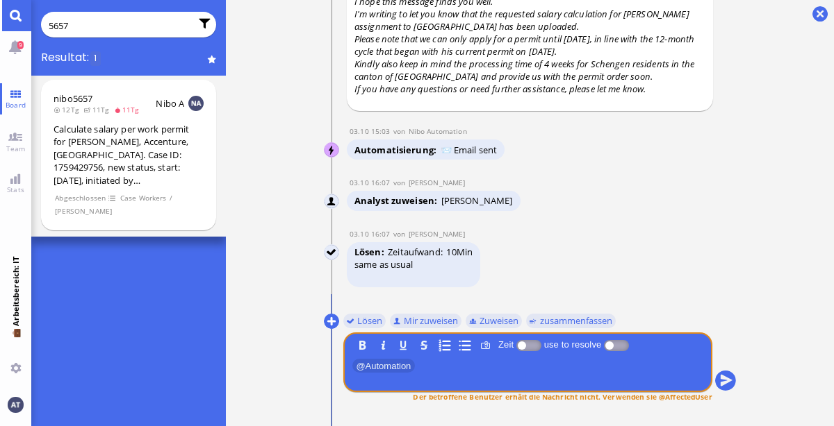
click at [123, 30] on input "5657" at bounding box center [120, 25] width 142 height 15
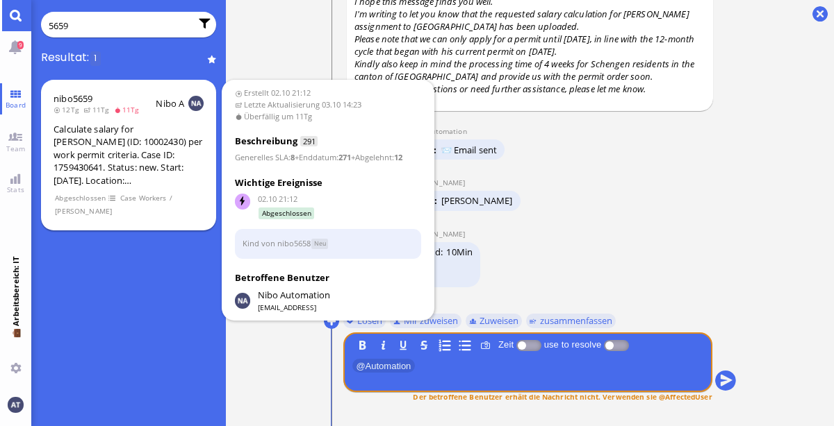
click at [190, 164] on div "Calculate salary for [PERSON_NAME] (ID: 10002430) per work permit criteria. Cas…" at bounding box center [128, 155] width 150 height 65
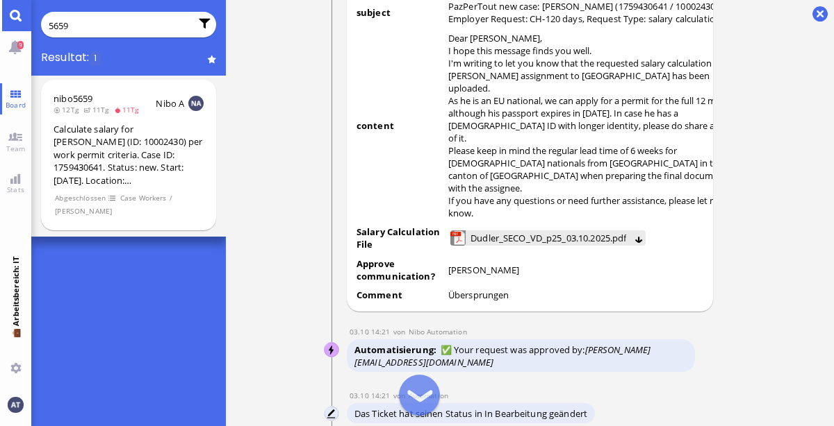
scroll to position [-852, 0]
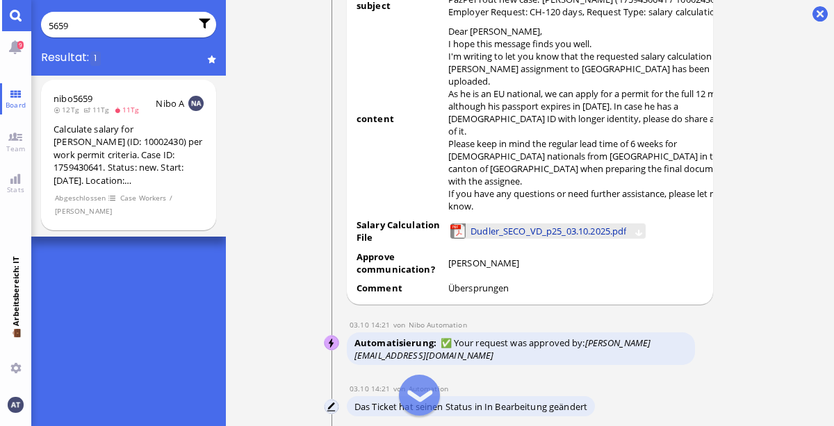
click at [536, 230] on span "Dudler_SECO_VD_p25_03.10.2025.pdf" at bounding box center [548, 231] width 156 height 15
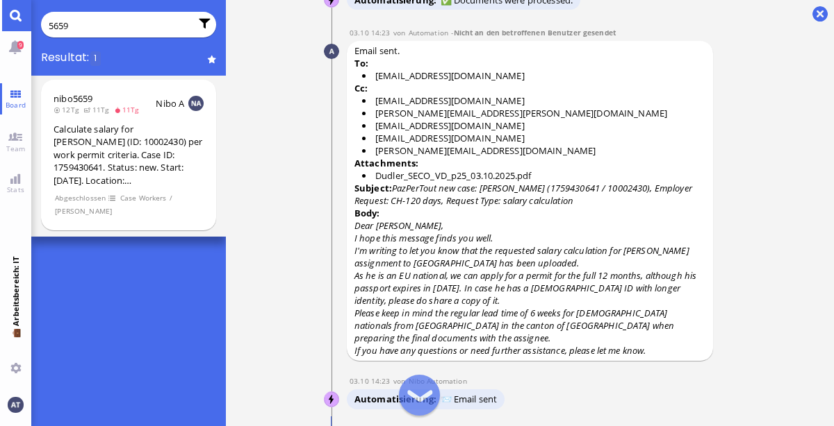
scroll to position [0, 0]
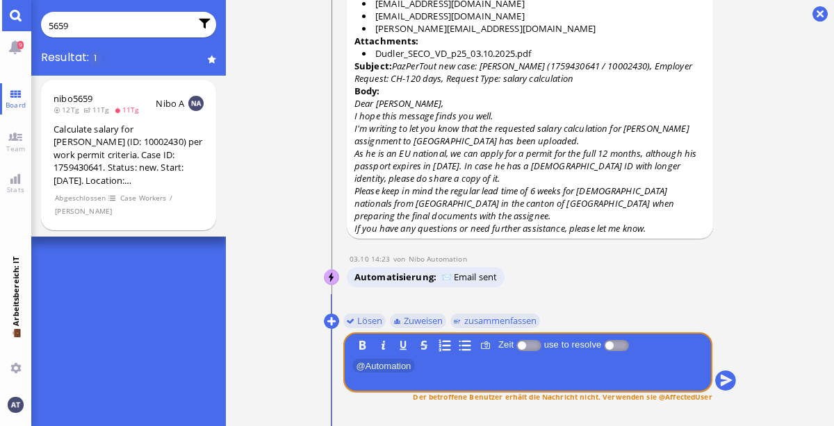
click at [109, 26] on input "5659" at bounding box center [120, 25] width 142 height 15
type input "5"
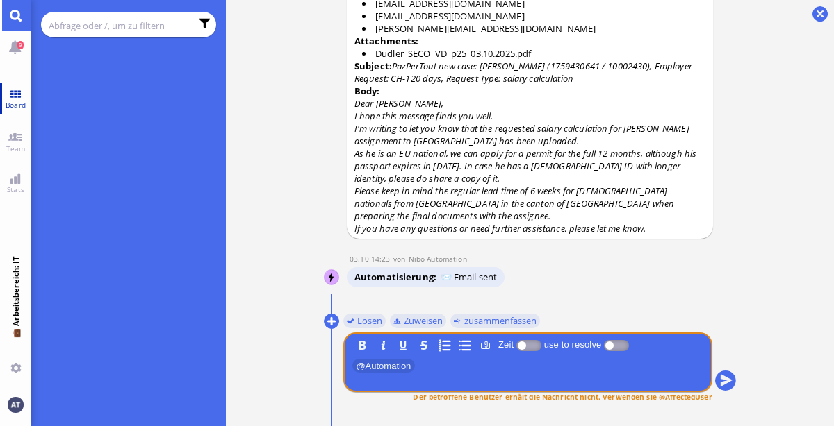
click at [21, 111] on link "Board" at bounding box center [15, 98] width 31 height 31
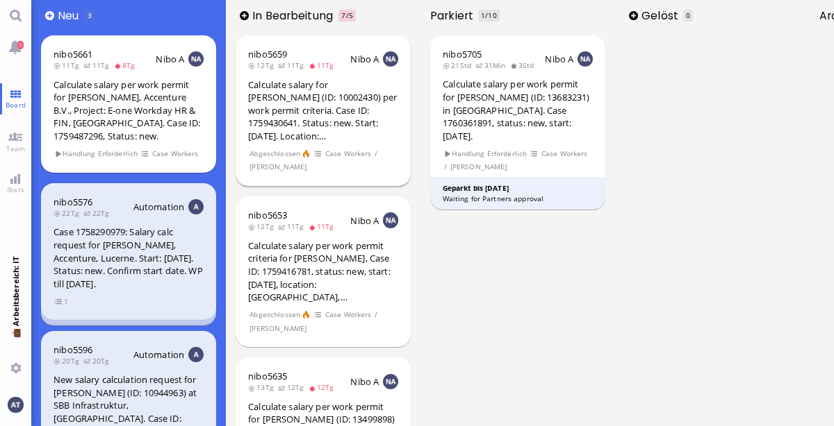
click at [345, 94] on div "Calculate salary for [PERSON_NAME] (ID: 10002430) per work permit criteria. Cas…" at bounding box center [323, 110] width 150 height 65
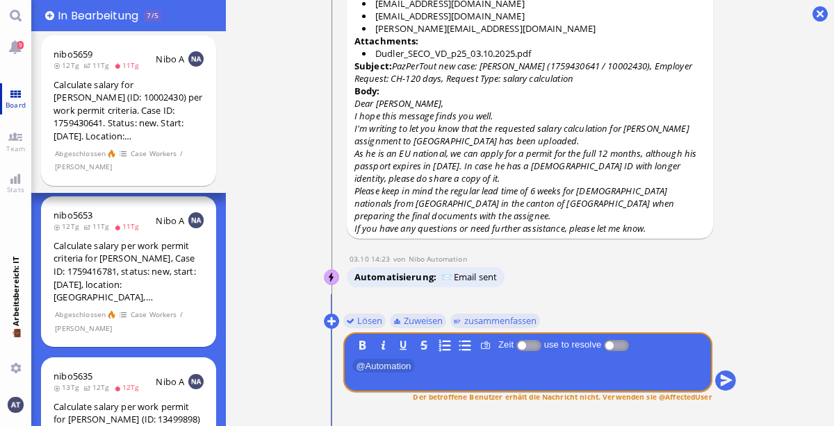
click at [17, 113] on link "Board" at bounding box center [15, 98] width 31 height 31
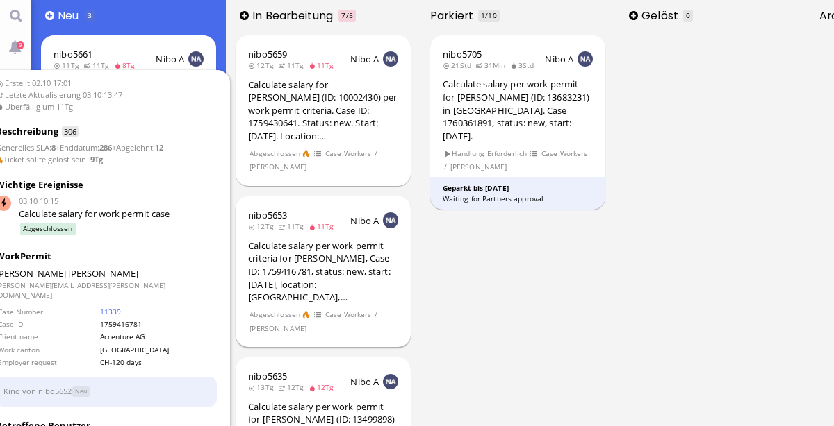
click at [322, 258] on div "Calculate salary per work permit criteria for [PERSON_NAME], Case ID: 175941678…" at bounding box center [323, 272] width 150 height 65
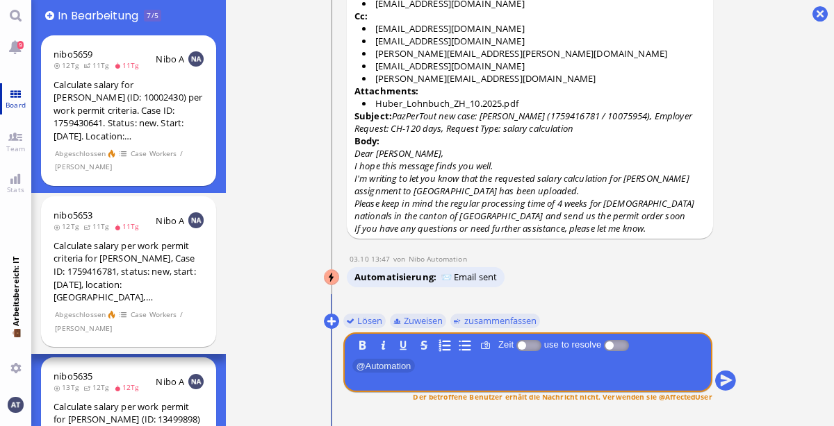
click at [23, 92] on link "Board" at bounding box center [15, 98] width 31 height 31
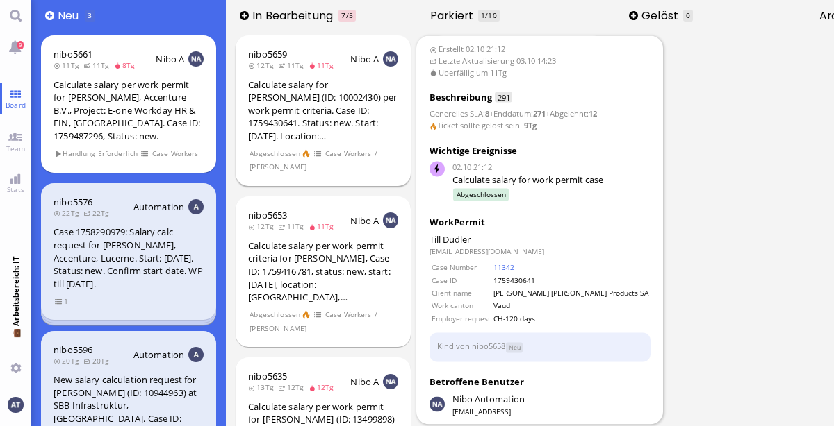
click at [309, 54] on div "nibo5659" at bounding box center [294, 54] width 93 height 13
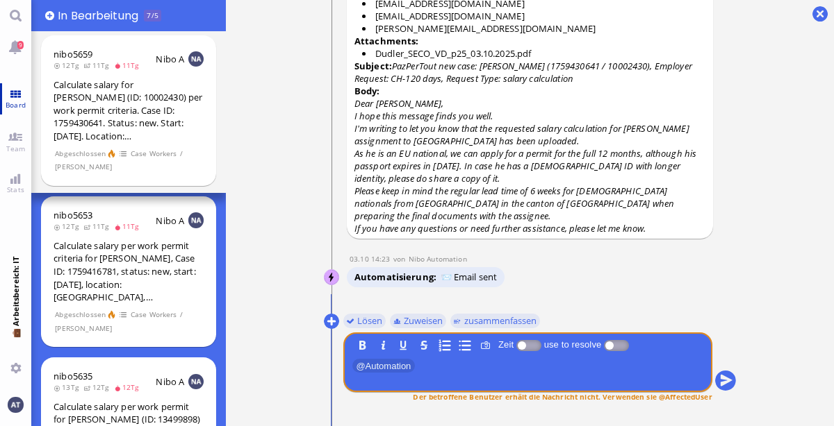
click at [15, 103] on span "Board" at bounding box center [15, 105] width 27 height 10
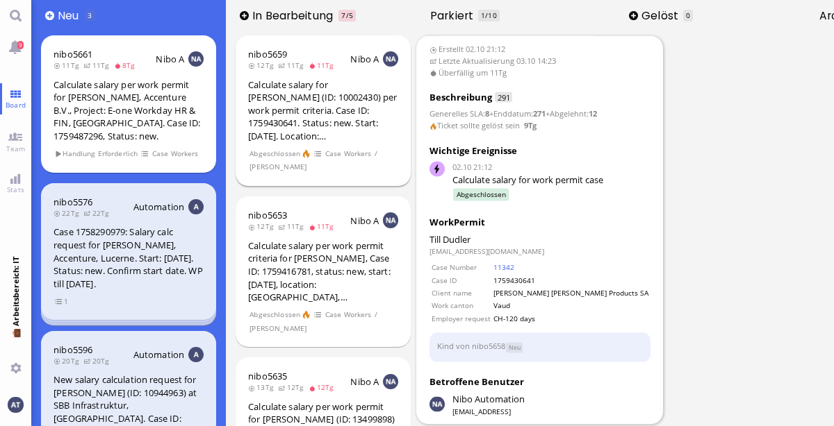
click at [339, 46] on div "nibo5659 12Tg 11Tg 11Tg Nibo A Calculate salary for [PERSON_NAME] (ID: 10002430…" at bounding box center [322, 110] width 175 height 151
click at [429, 46] on span "Erstellt 02.10 21:12" at bounding box center [539, 50] width 221 height 12
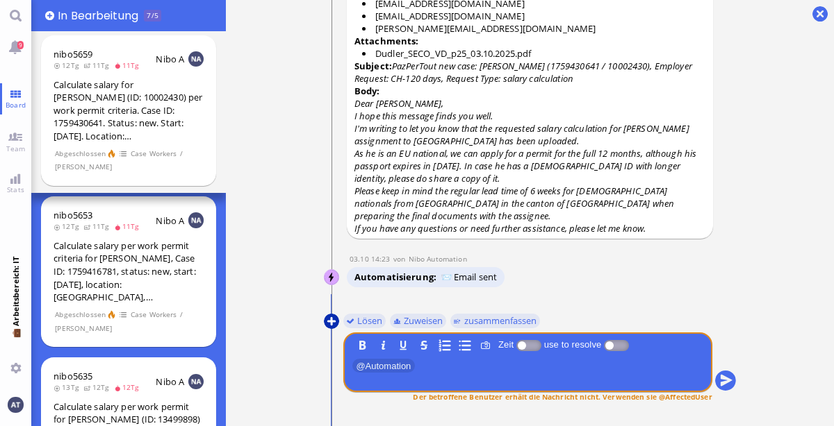
click at [331, 317] on button at bounding box center [331, 321] width 15 height 15
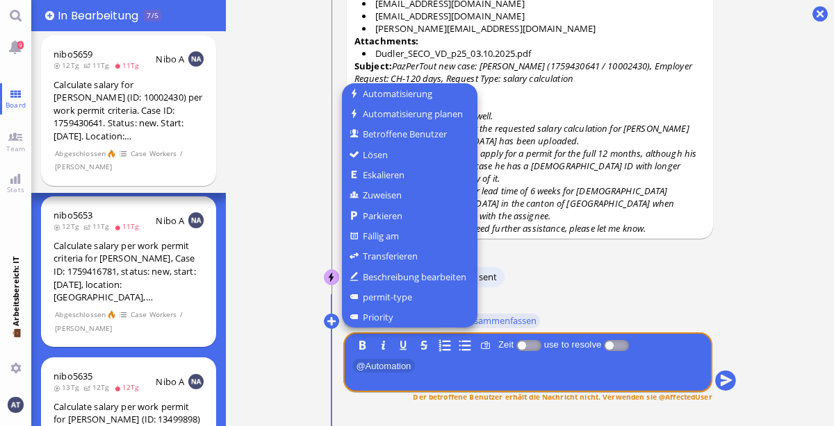
click at [274, 201] on div at bounding box center [417, 213] width 834 height 426
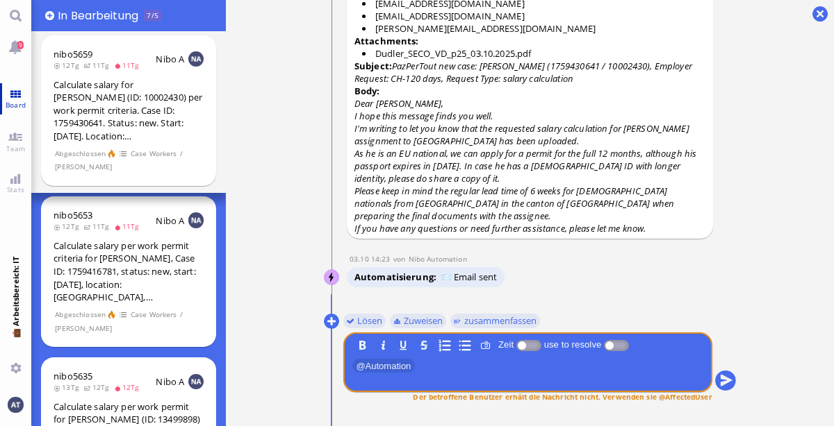
click at [3, 94] on link "Board" at bounding box center [15, 98] width 31 height 31
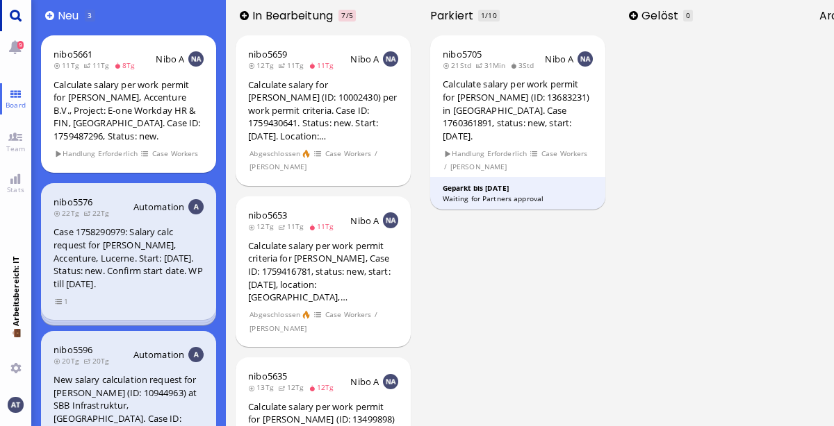
click at [18, 15] on link "Main menu" at bounding box center [15, 15] width 31 height 31
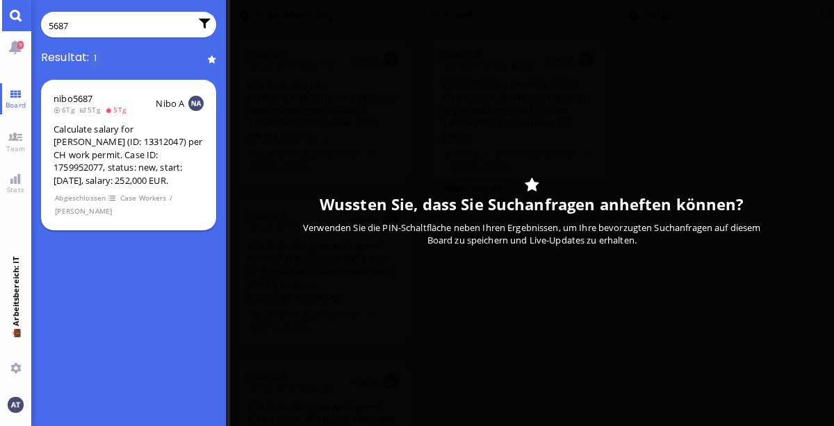
click at [192, 173] on div "Calculate salary for [PERSON_NAME] (ID: 13312047) per CH work permit. Case ID: …" at bounding box center [128, 155] width 150 height 65
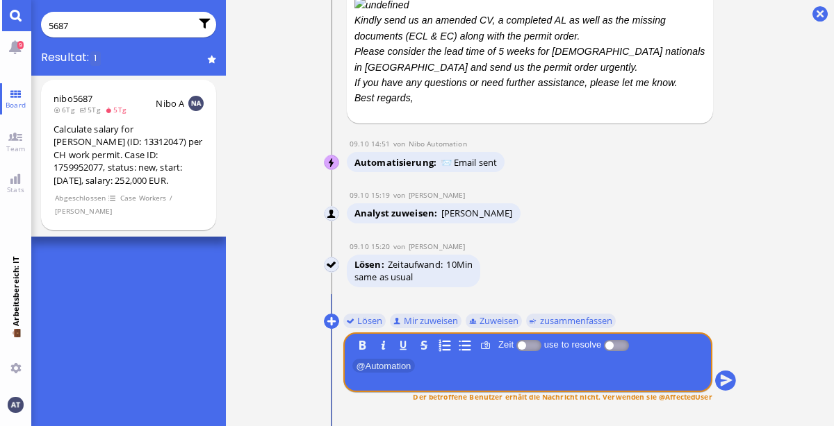
click at [106, 22] on input "5687" at bounding box center [120, 25] width 142 height 15
type input "5"
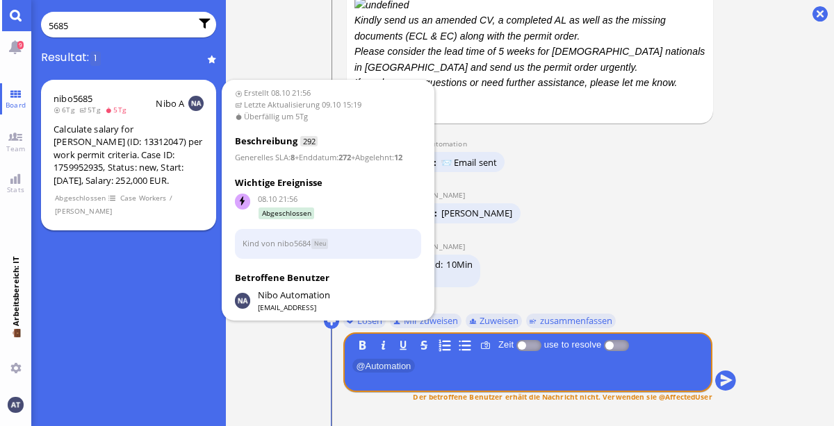
click at [108, 154] on div "Calculate salary for [PERSON_NAME] (ID: 13312047) per work permit criteria. Cas…" at bounding box center [128, 155] width 150 height 65
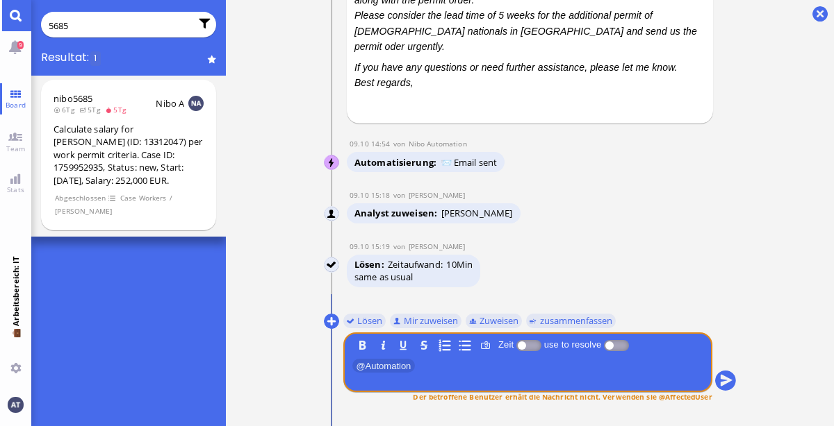
click at [115, 34] on chips "5685" at bounding box center [128, 25] width 175 height 26
click at [119, 25] on input "5685" at bounding box center [120, 25] width 142 height 15
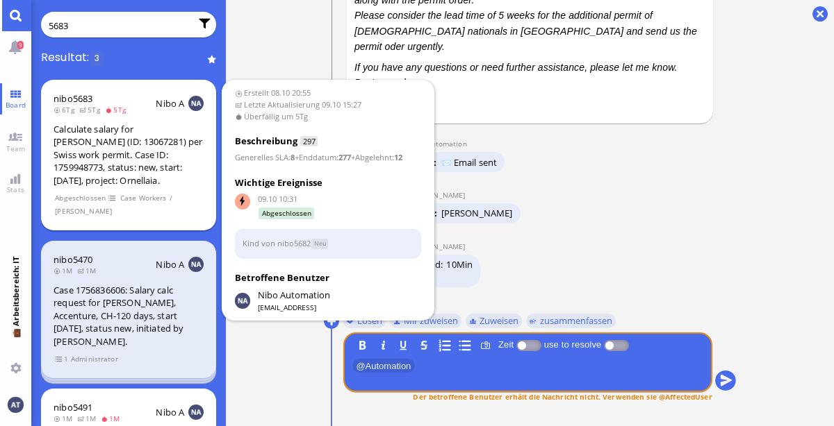
click at [171, 169] on div "Calculate salary for [PERSON_NAME] (ID: 13067281) per Swiss work permit. Case I…" at bounding box center [128, 155] width 150 height 65
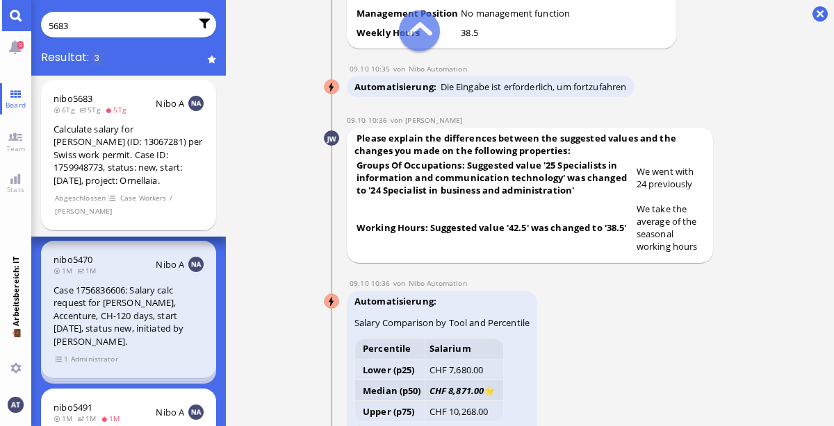
scroll to position [-3658, 0]
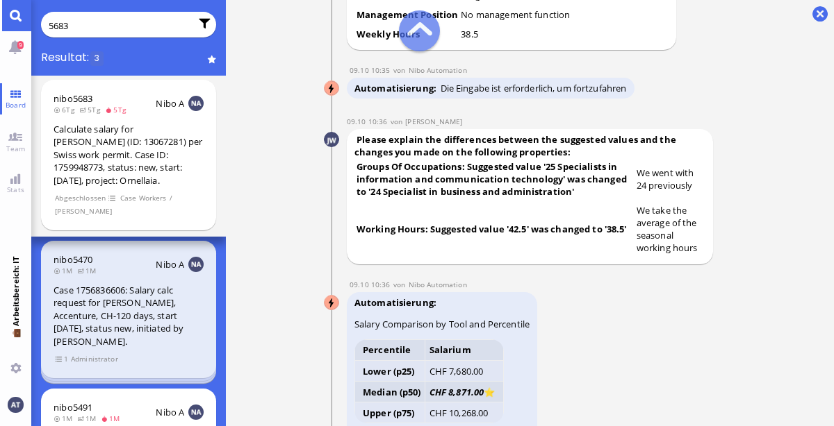
click at [128, 20] on input "5683" at bounding box center [120, 25] width 142 height 15
type input "5"
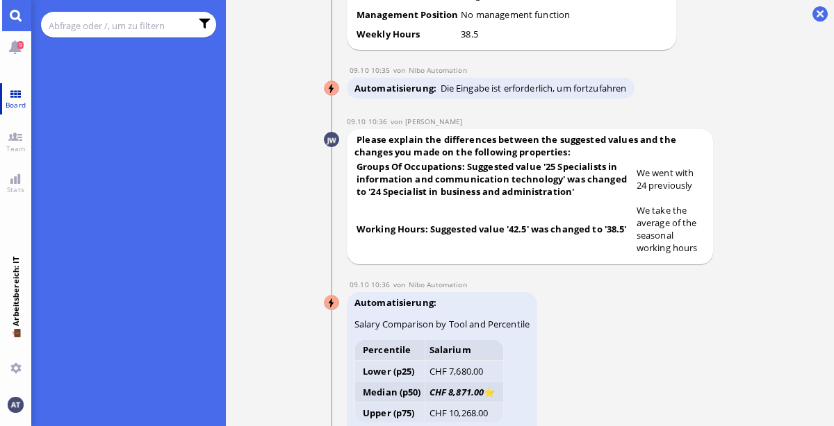
click at [17, 97] on link "Board" at bounding box center [15, 98] width 31 height 31
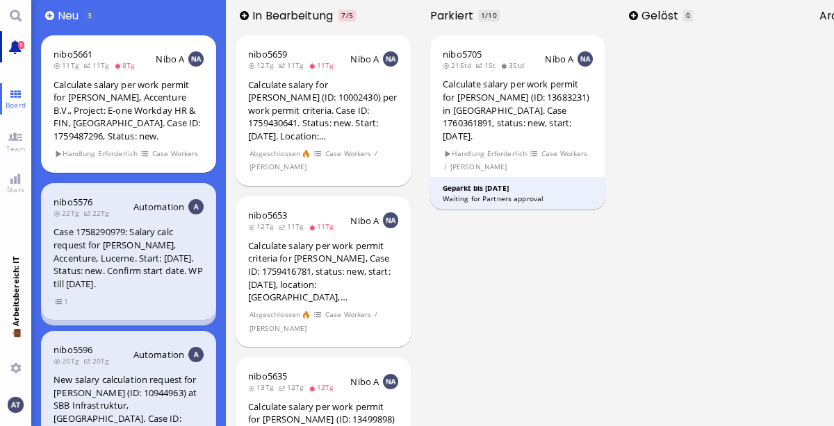
click at [22, 43] on span "9" at bounding box center [21, 45] width 6 height 8
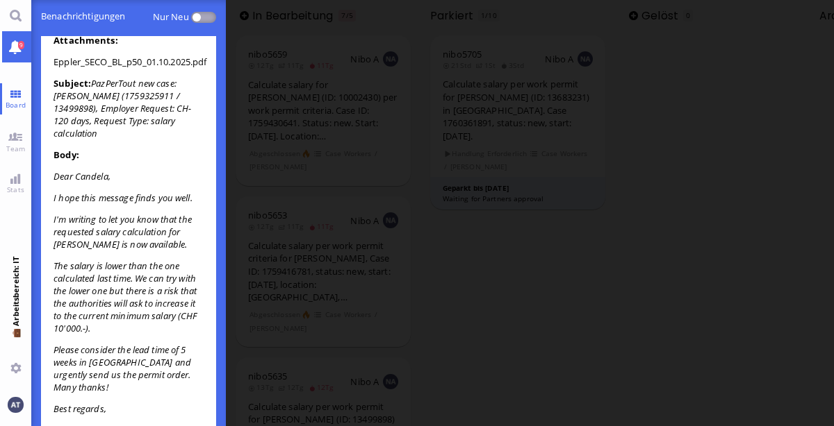
scroll to position [5493, 0]
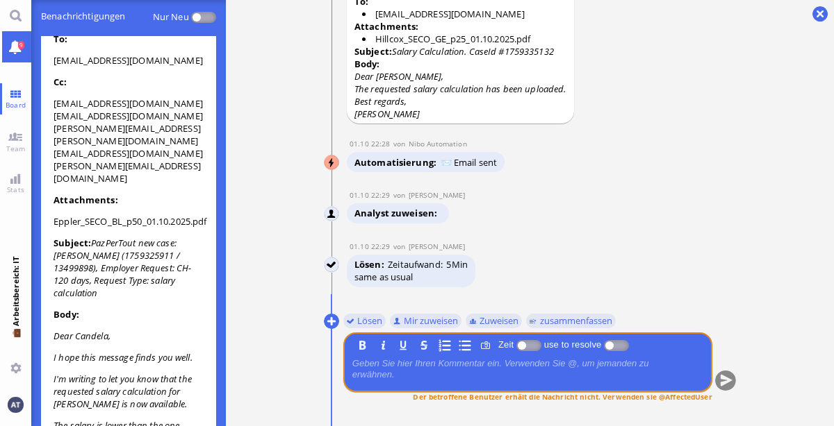
scroll to position [5301, 0]
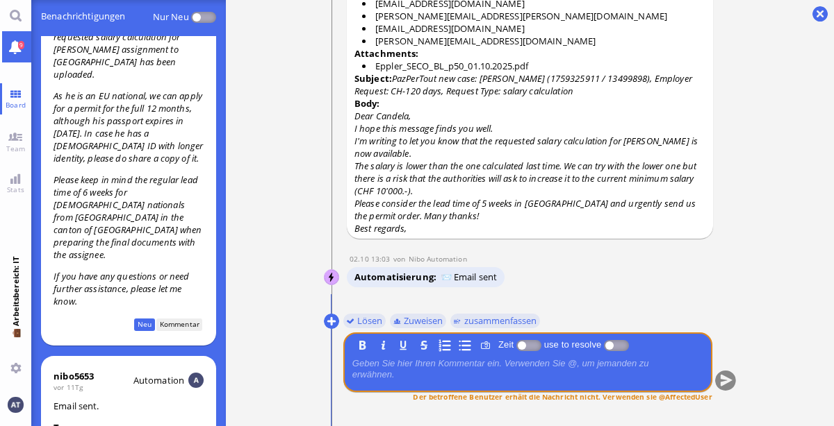
scroll to position [4325, 0]
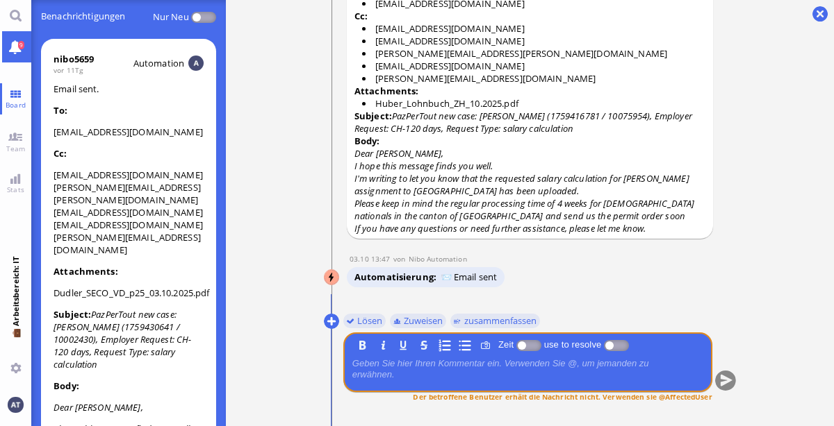
scroll to position [3881, 0]
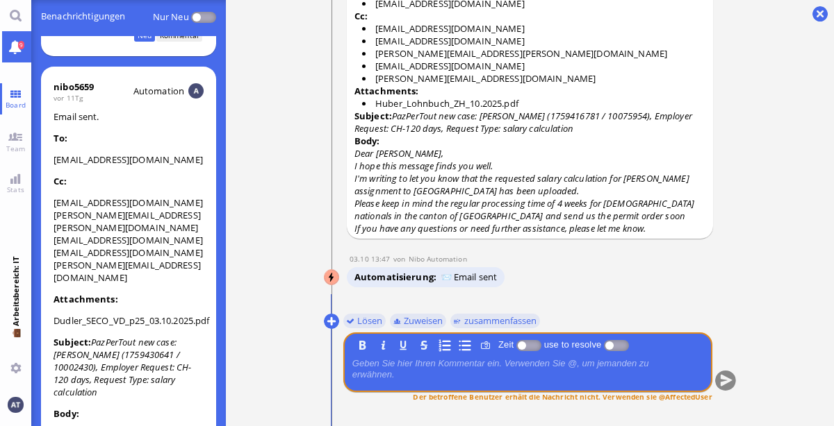
click at [147, 178] on span "Email sent. To: [EMAIL_ADDRESS][DOMAIN_NAME] Cc: [EMAIL_ADDRESS][DOMAIN_NAME] […" at bounding box center [128, 431] width 150 height 643
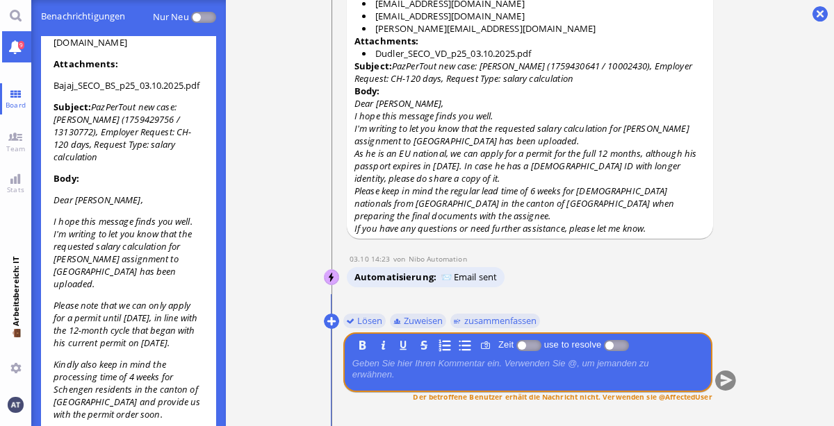
scroll to position [3403, 0]
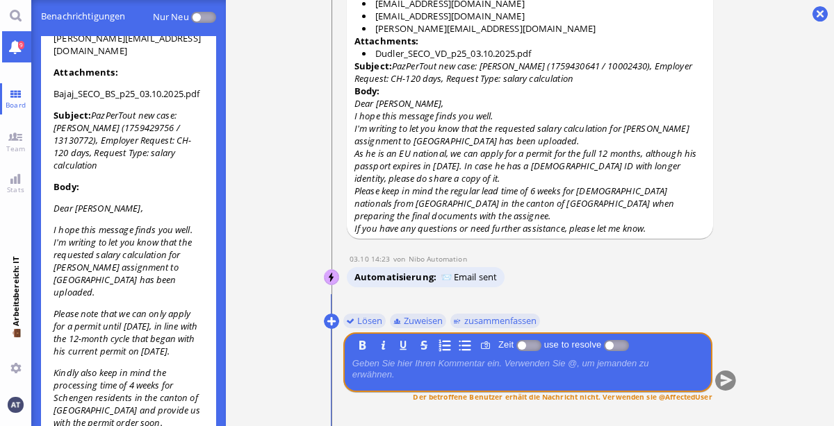
click at [147, 367] on p "Kindly also keep in mind the processing time of 4 weeks for Schengen residents …" at bounding box center [128, 398] width 150 height 63
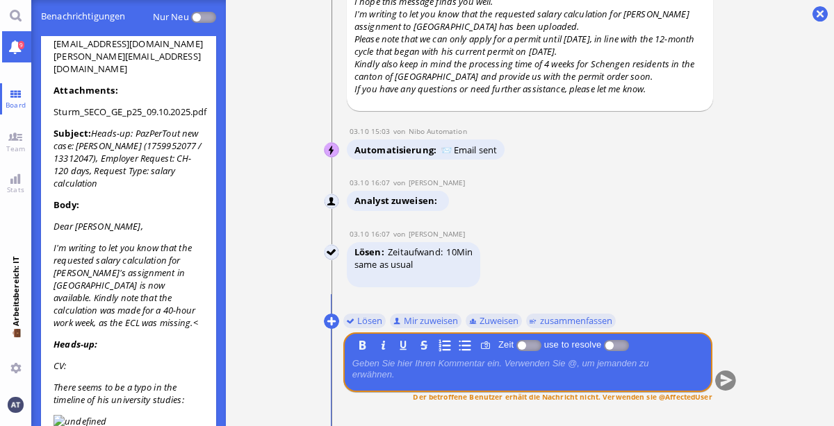
scroll to position [2364, 0]
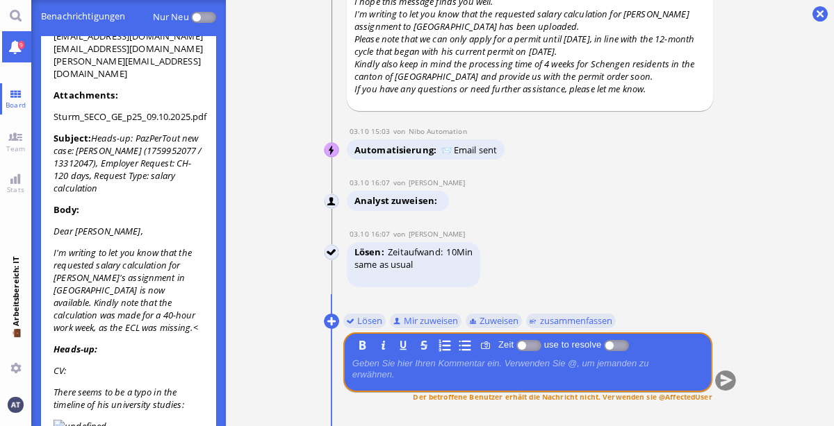
click at [147, 343] on p "Heads-up:" at bounding box center [128, 349] width 150 height 13
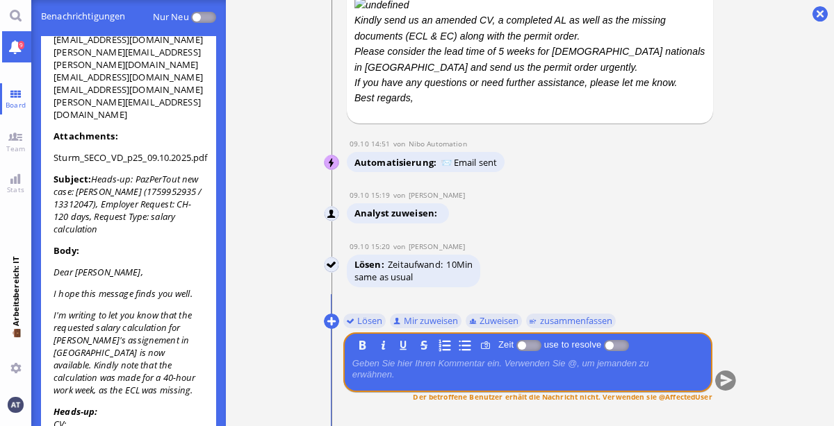
scroll to position [1452, 0]
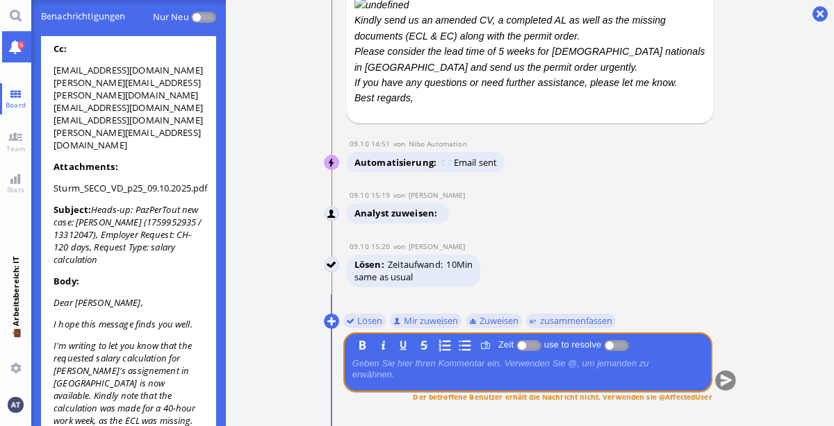
click at [147, 275] on p "Body:" at bounding box center [128, 281] width 150 height 13
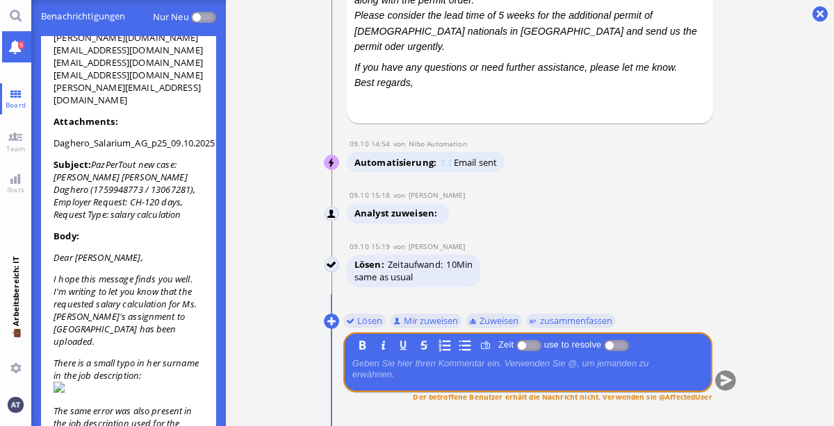
scroll to position [739, 0]
click at [147, 231] on p "Body:" at bounding box center [128, 237] width 150 height 13
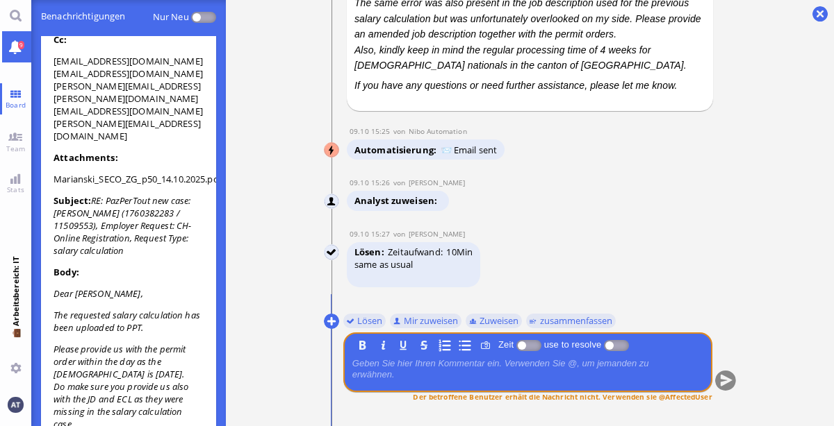
scroll to position [0, 0]
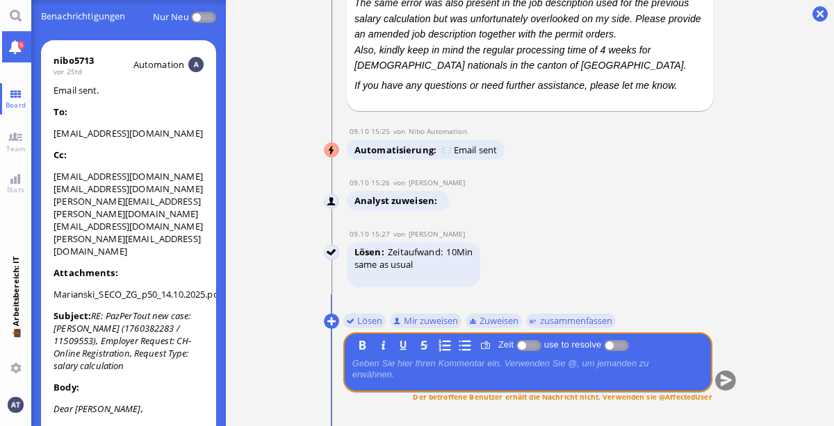
click at [167, 118] on span "Email sent. To: [EMAIL_ADDRESS][DOMAIN_NAME] Cc: [EMAIL_ADDRESS][DOMAIN_NAME] […" at bounding box center [128, 332] width 150 height 496
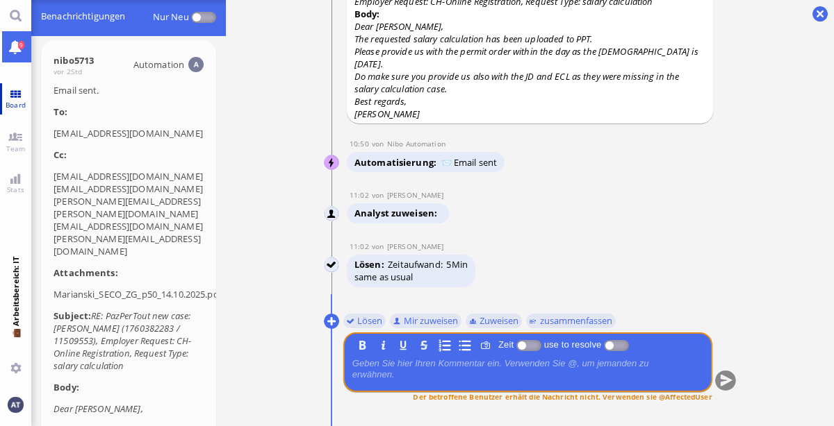
click at [18, 100] on span "Board" at bounding box center [15, 105] width 27 height 10
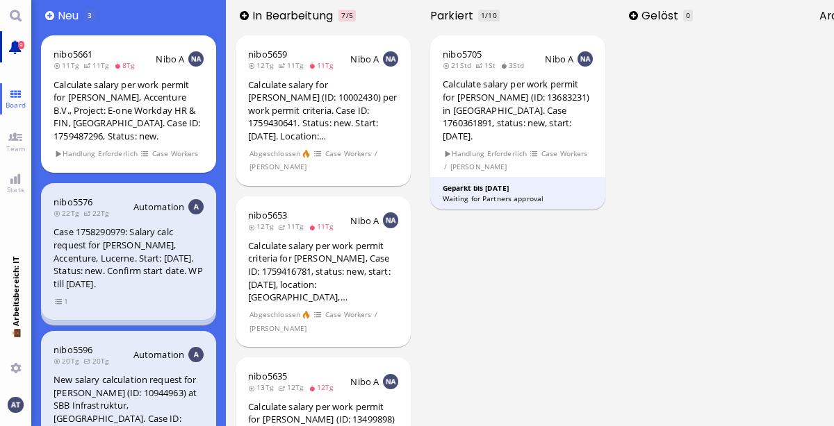
click at [21, 32] on link "9" at bounding box center [15, 46] width 31 height 31
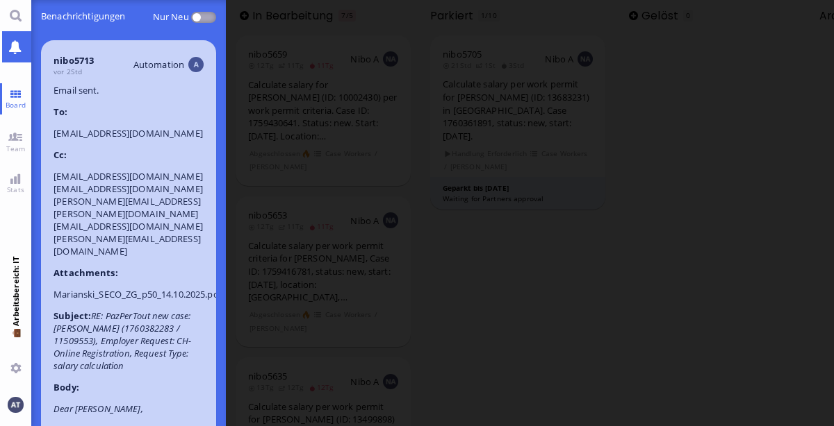
click at [206, 13] on span at bounding box center [203, 17] width 25 height 11
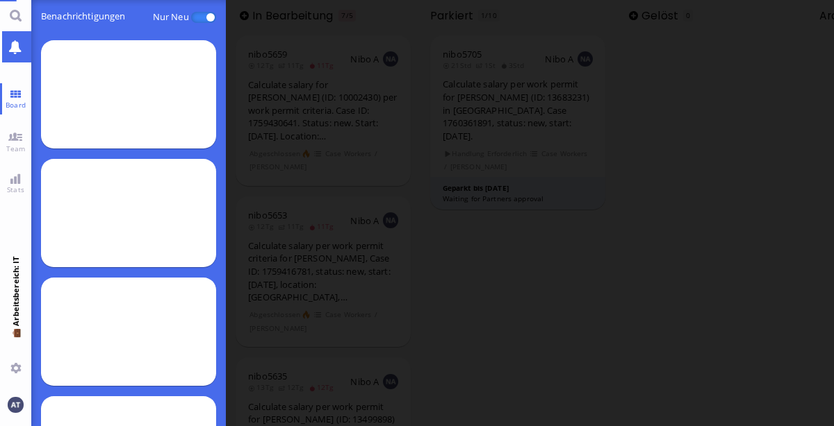
scroll to position [6, 7]
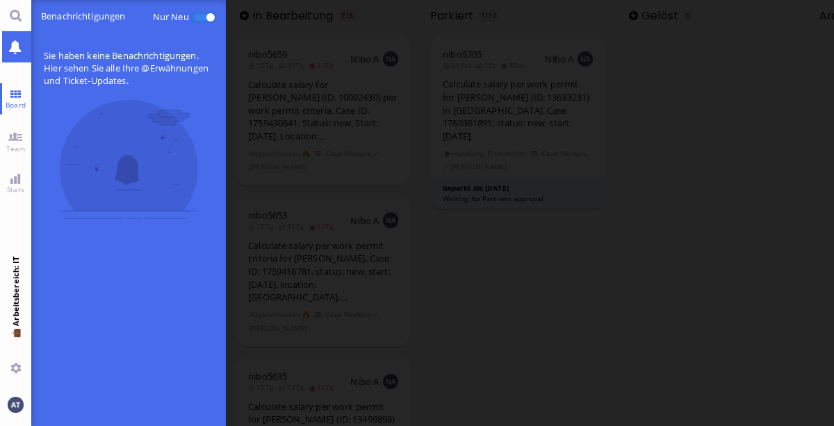
click at [206, 13] on span at bounding box center [203, 17] width 25 height 11
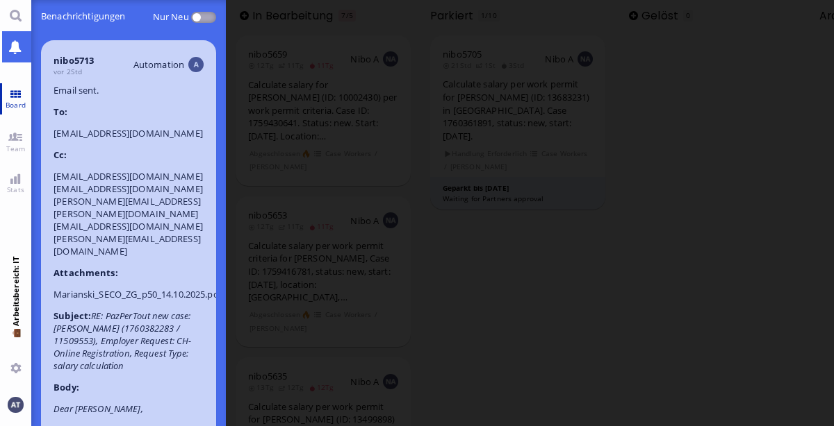
click at [16, 101] on span "Board" at bounding box center [15, 105] width 27 height 10
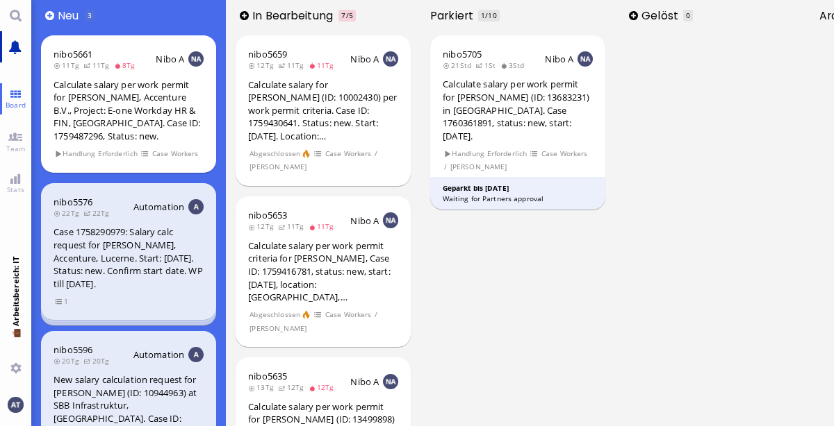
click at [17, 56] on link "Main menu" at bounding box center [15, 46] width 31 height 31
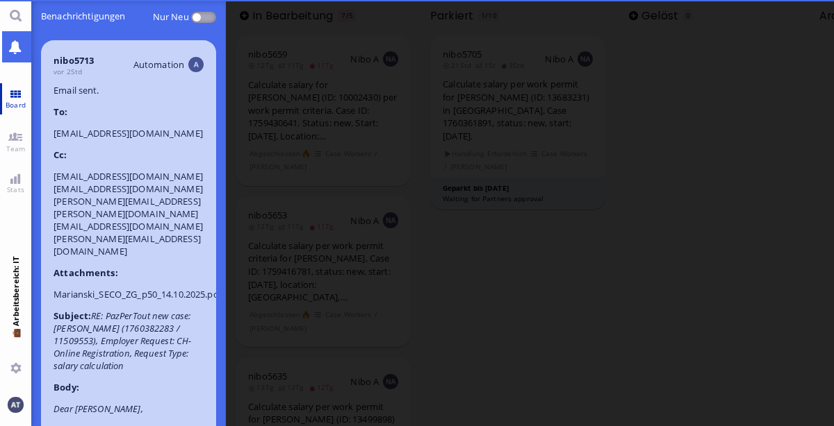
click at [18, 106] on span "Board" at bounding box center [15, 105] width 27 height 10
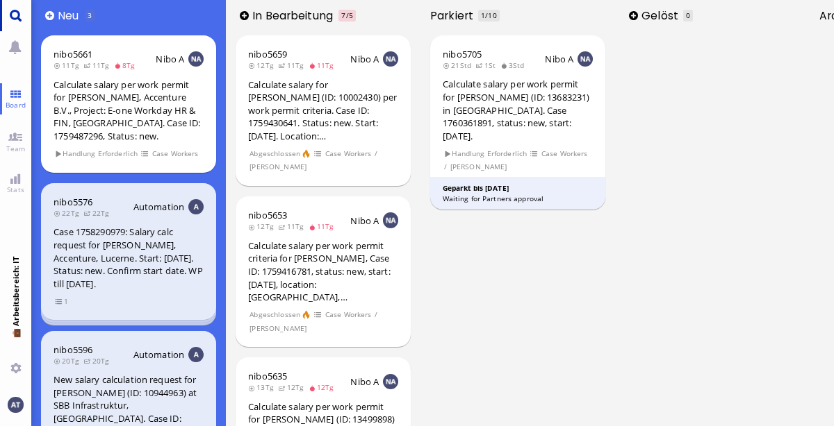
click at [19, 17] on link "Main menu" at bounding box center [15, 15] width 31 height 31
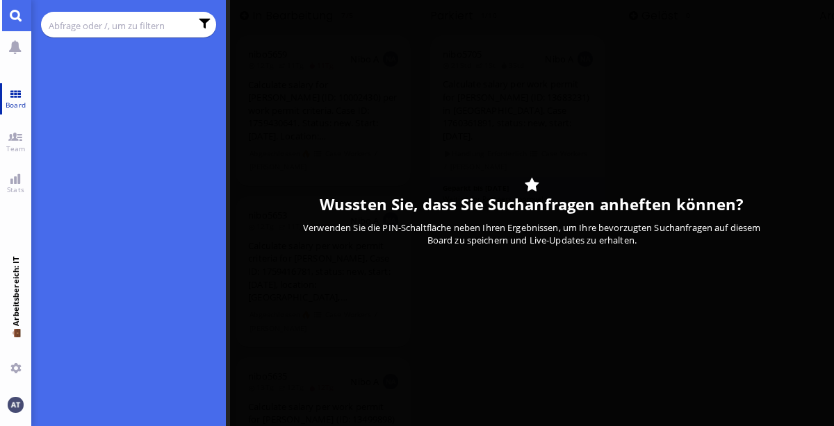
click at [20, 105] on span "Board" at bounding box center [15, 105] width 27 height 10
